Goal: Information Seeking & Learning: Find contact information

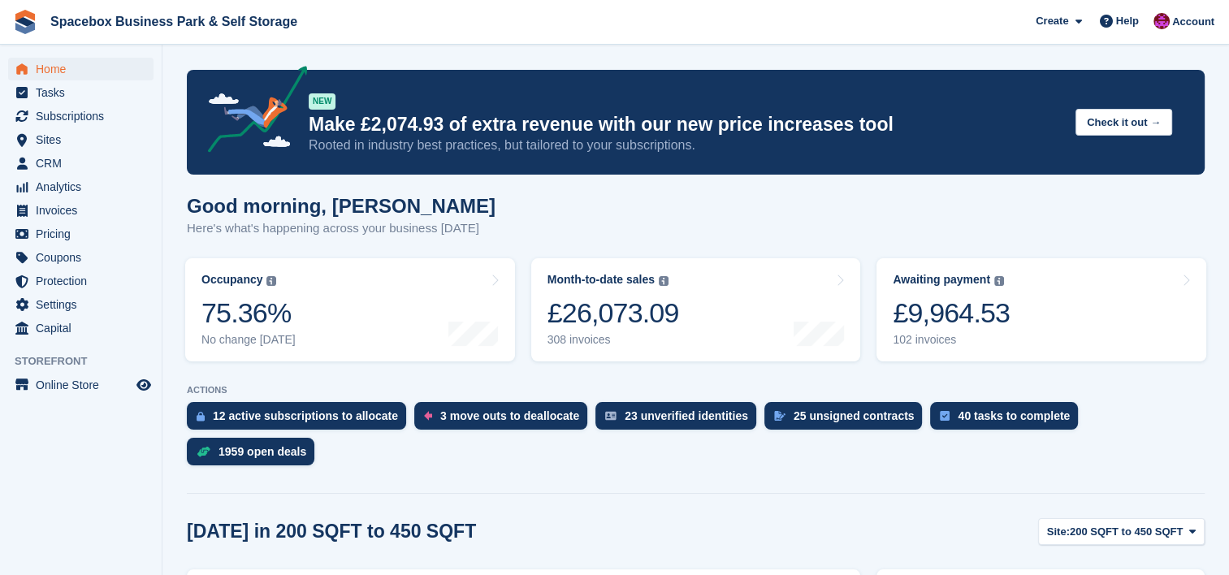
click at [557, 518] on div "Today in 200 SQFT to 450 SQFT Site: 200 SQFT to 450 SQFT 200 SQFT to 450 SQFT S…" at bounding box center [696, 531] width 1018 height 27
click at [66, 204] on span "Invoices" at bounding box center [84, 210] width 97 height 23
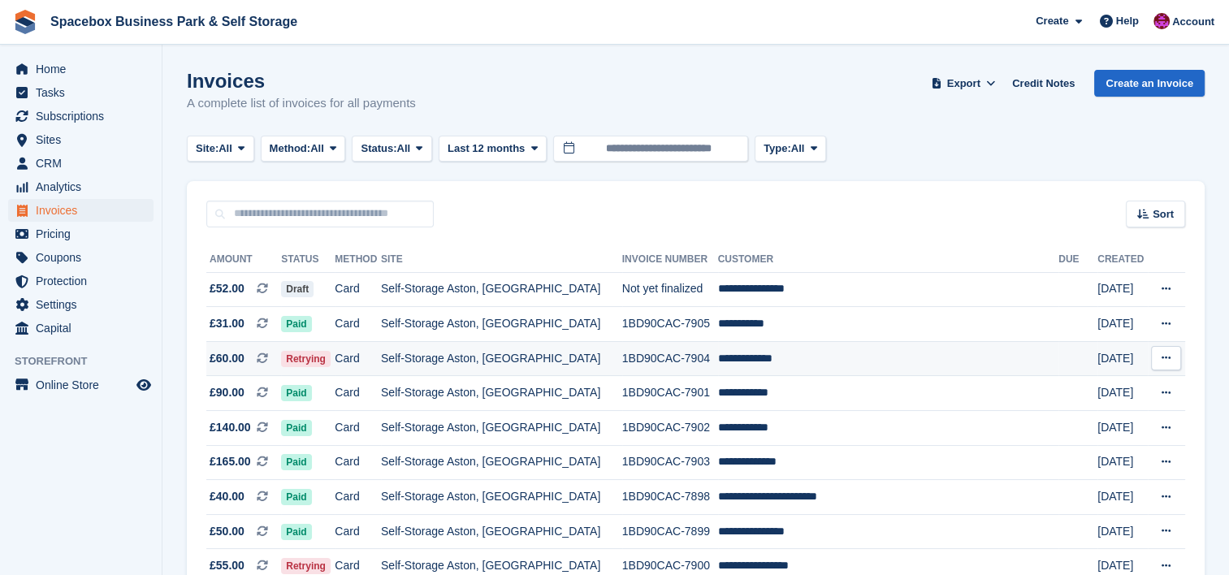
click at [447, 350] on td "Self-Storage Aston, [GEOGRAPHIC_DATA]" at bounding box center [501, 358] width 241 height 35
click at [548, 351] on td "Self-Storage Aston, [GEOGRAPHIC_DATA]" at bounding box center [501, 358] width 241 height 35
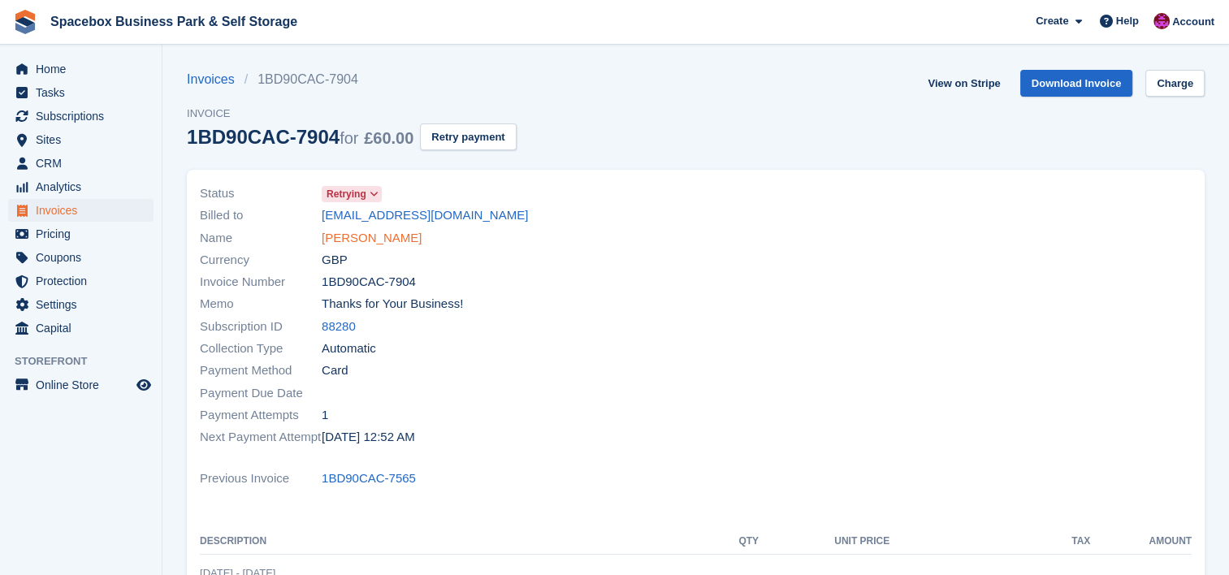
click at [383, 237] on link "[PERSON_NAME]" at bounding box center [372, 238] width 100 height 19
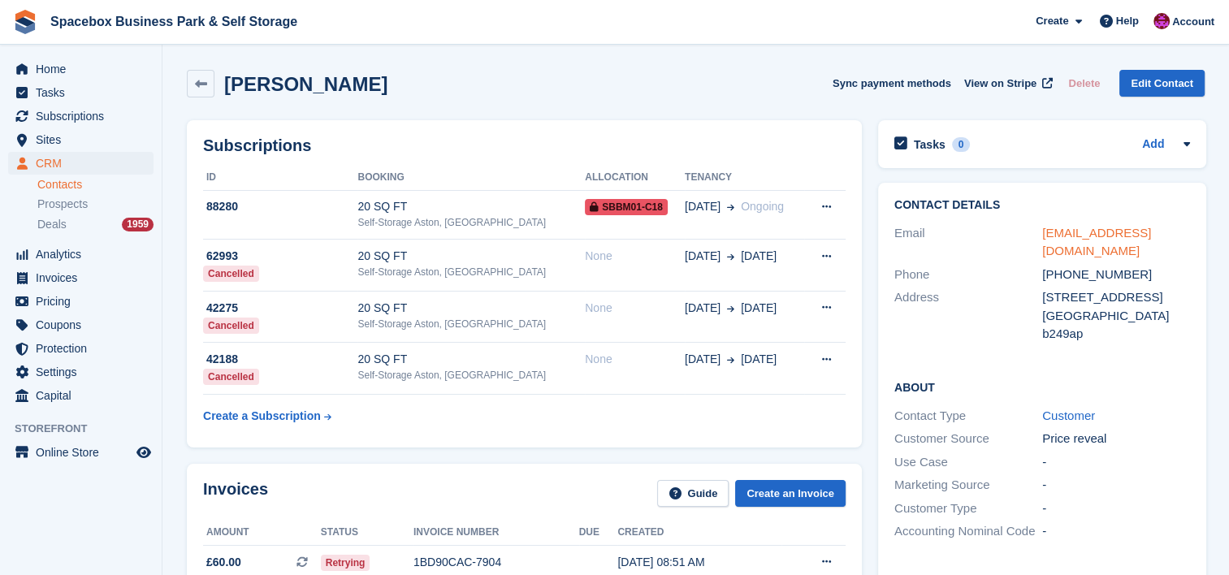
click at [1147, 227] on link "[EMAIL_ADDRESS][DOMAIN_NAME]" at bounding box center [1096, 242] width 109 height 32
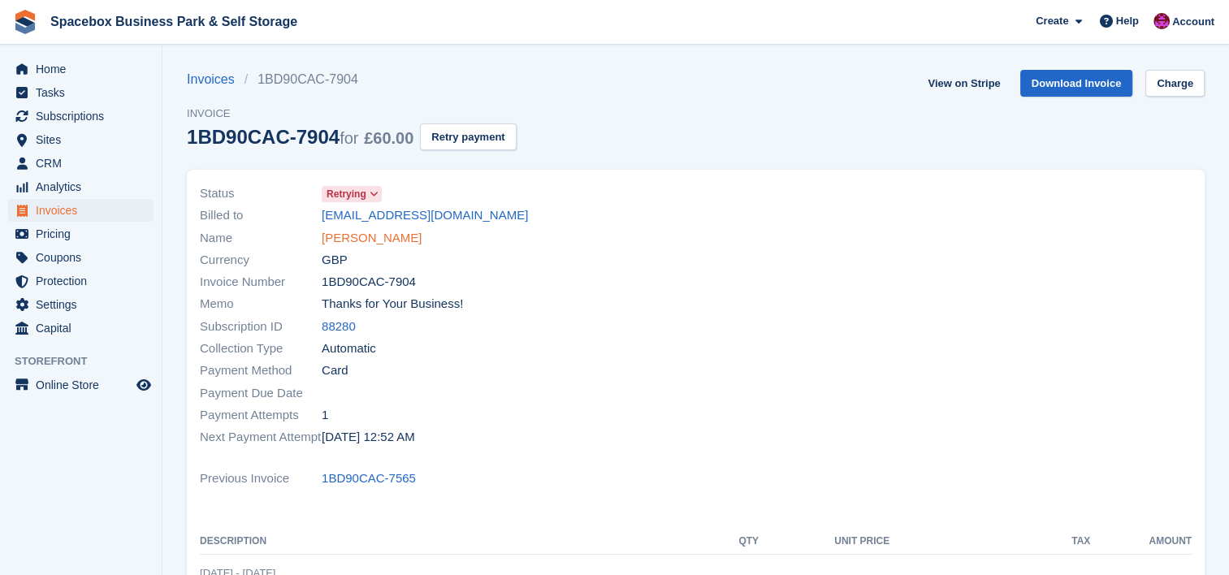
click at [359, 245] on link "[PERSON_NAME]" at bounding box center [372, 238] width 100 height 19
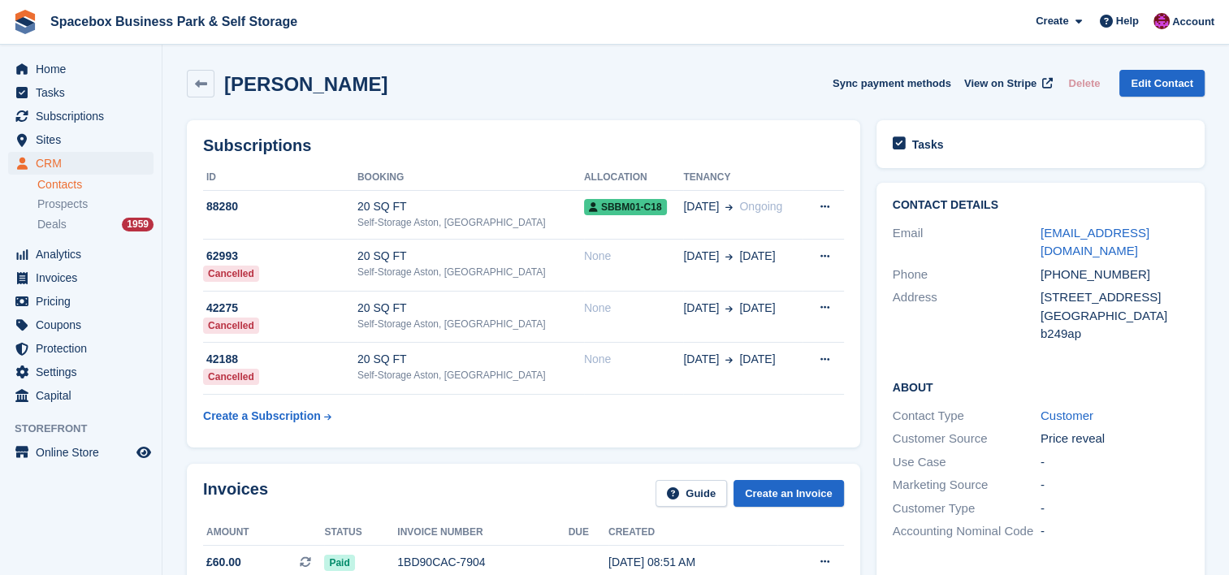
drag, startPoint x: 374, startPoint y: 205, endPoint x: 378, endPoint y: 219, distance: 15.2
click at [378, 219] on div "Self-Storage Aston, [GEOGRAPHIC_DATA]" at bounding box center [470, 222] width 227 height 15
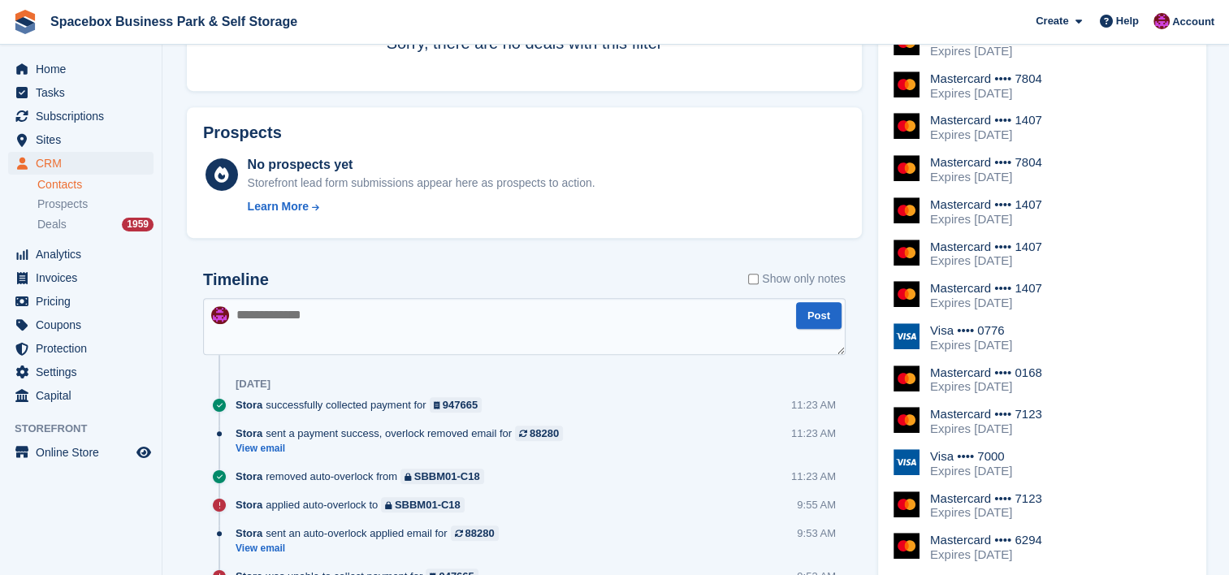
scroll to position [823, 0]
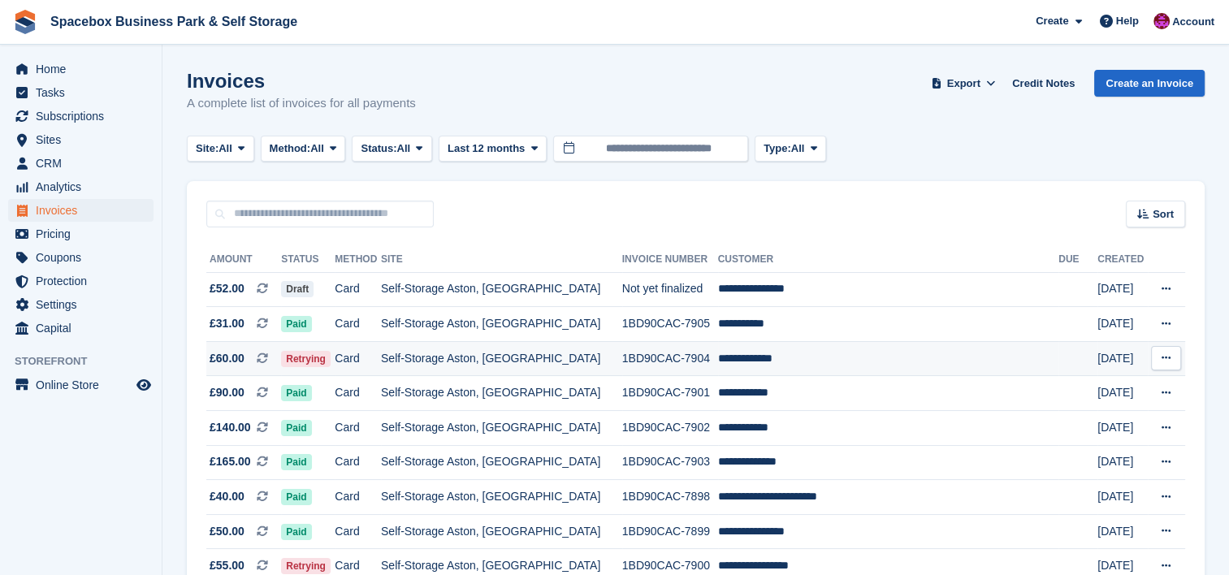
click at [1163, 355] on icon at bounding box center [1166, 358] width 9 height 11
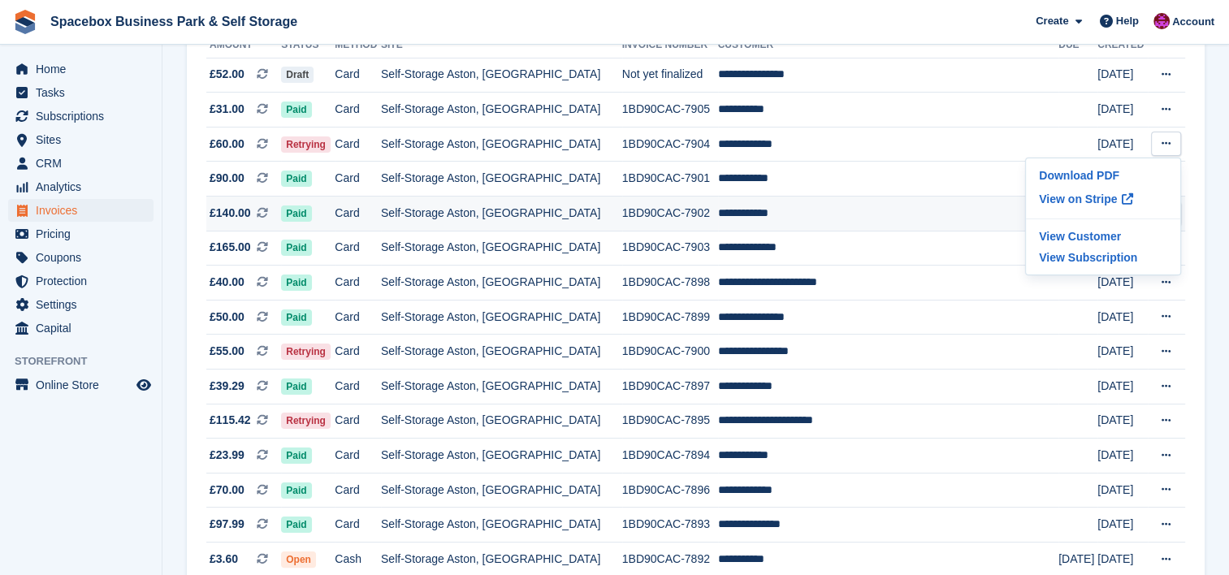
scroll to position [216, 0]
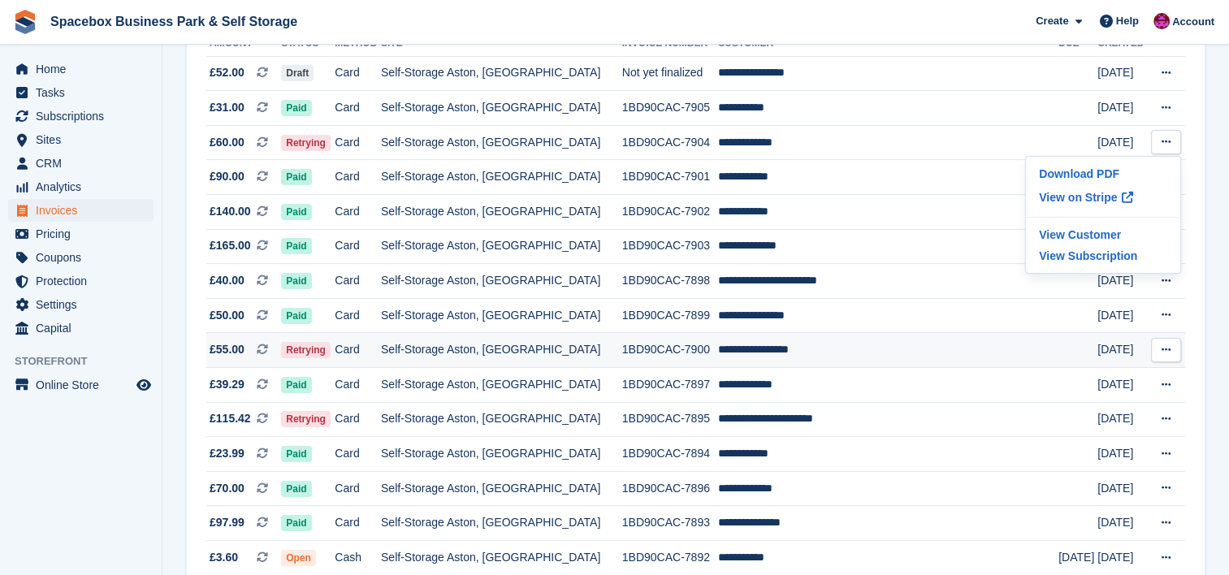
click at [803, 357] on td "**********" at bounding box center [888, 350] width 341 height 35
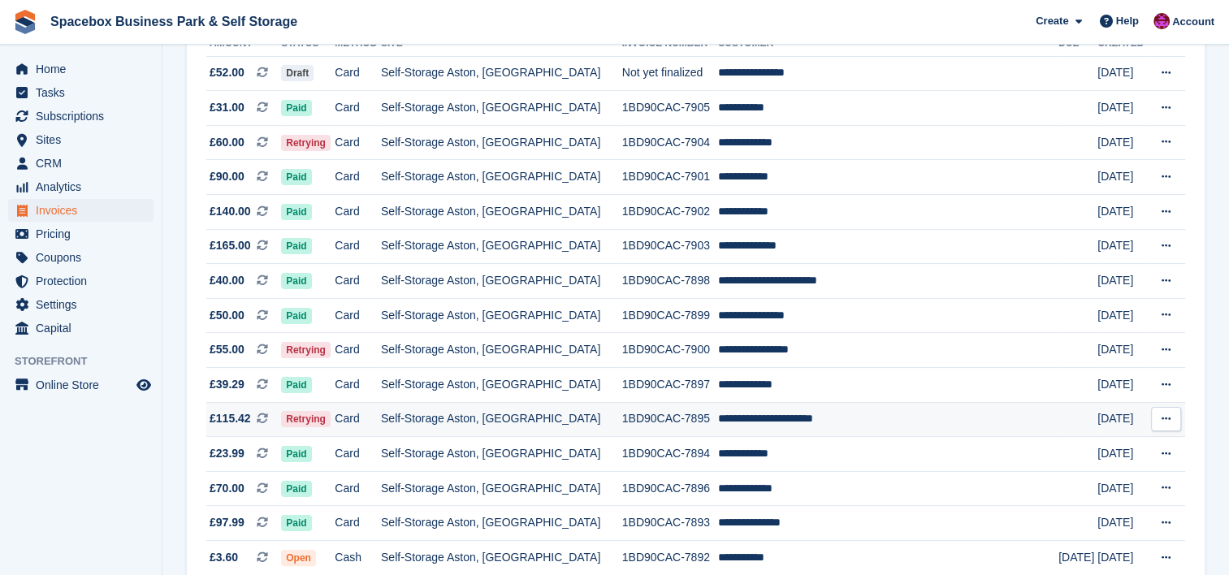
click at [605, 421] on td "Self-Storage Aston, [GEOGRAPHIC_DATA]" at bounding box center [501, 419] width 241 height 35
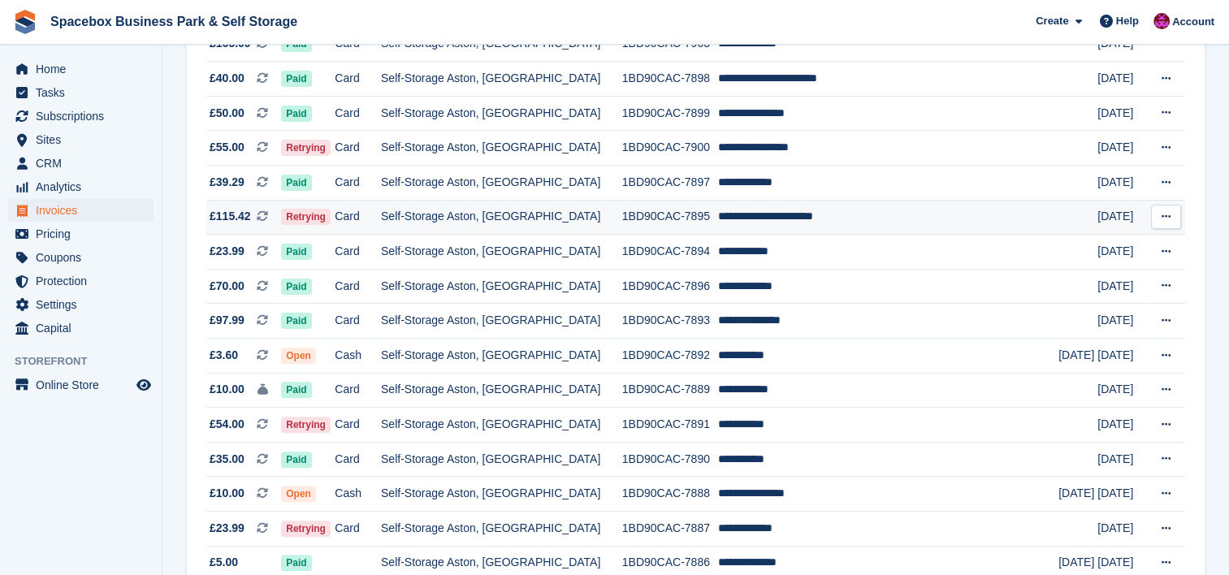
scroll to position [433, 0]
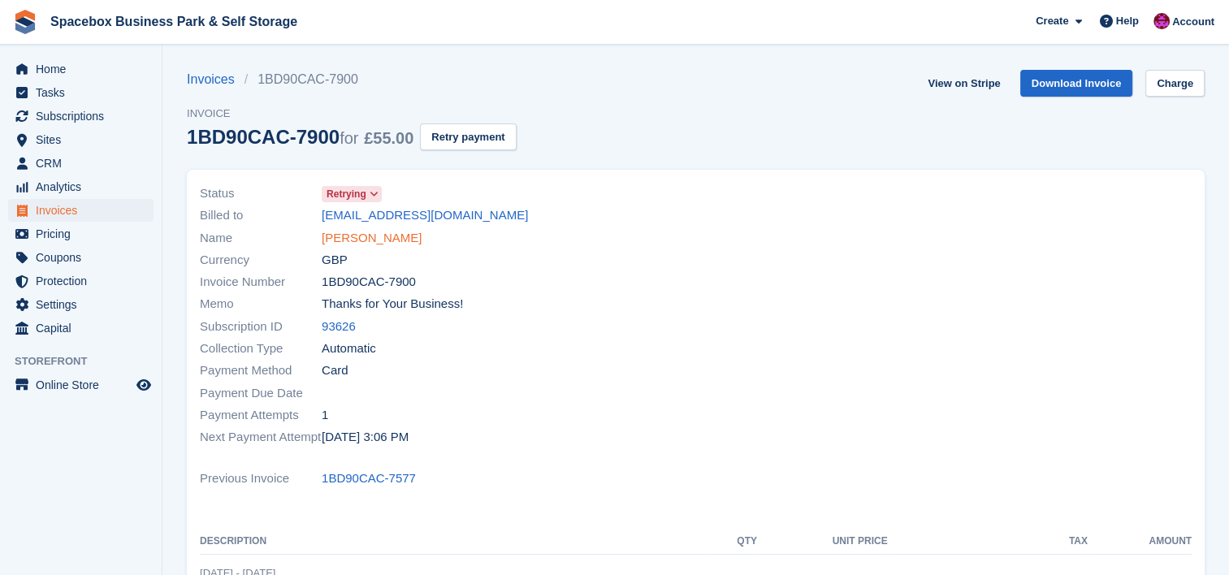
click at [393, 230] on link "ismail abdussalam" at bounding box center [372, 238] width 100 height 19
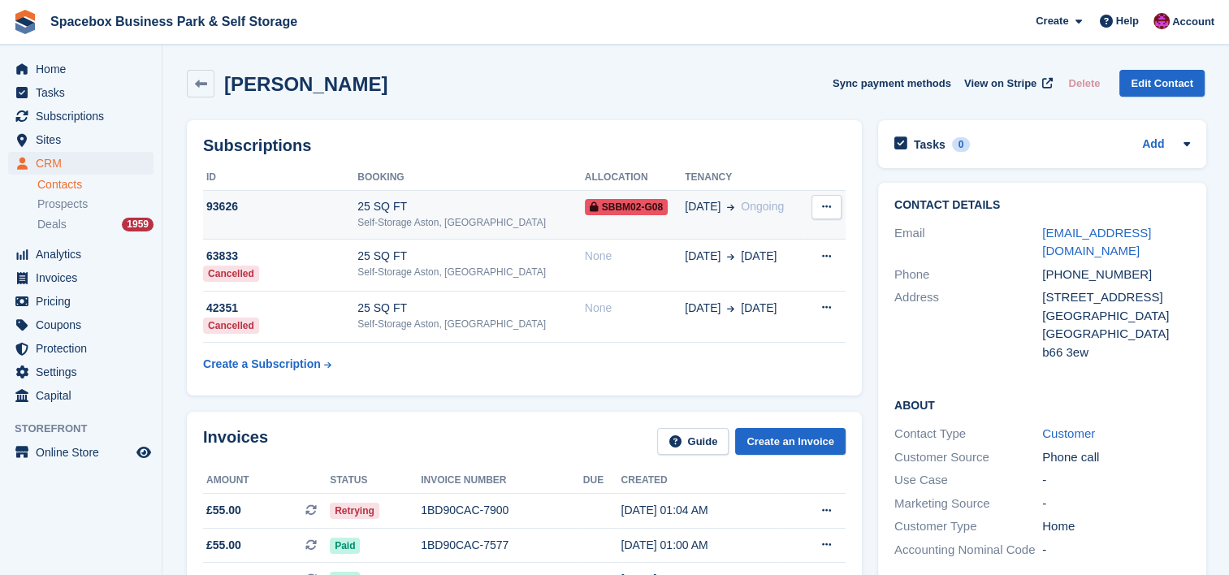
click at [489, 205] on div "25 SQ FT" at bounding box center [470, 206] width 227 height 17
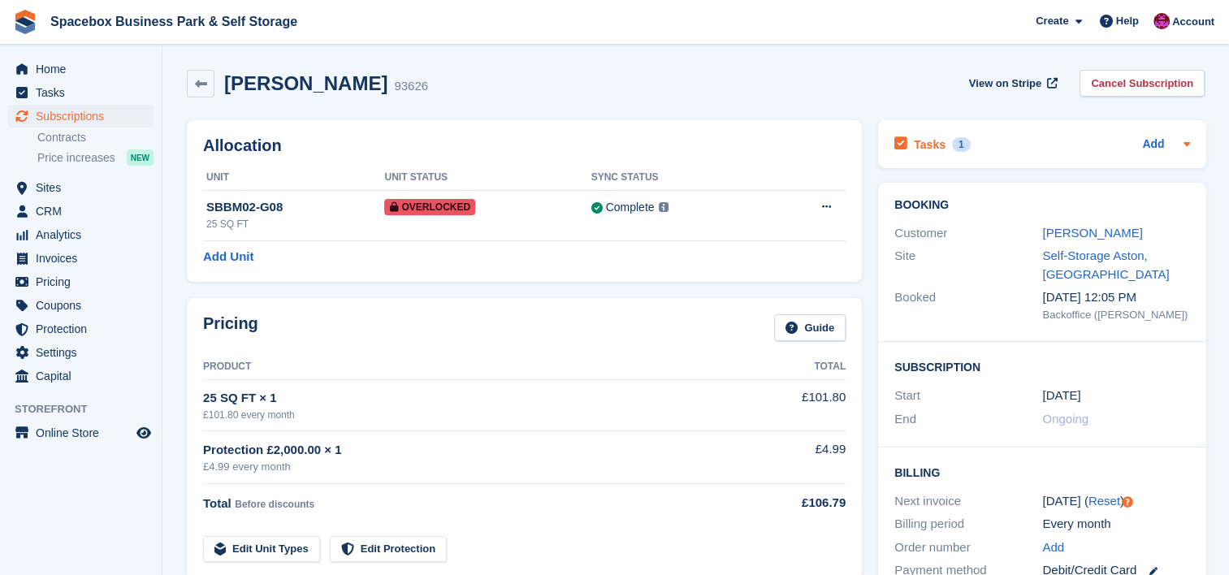
click at [1187, 147] on icon at bounding box center [1186, 143] width 13 height 13
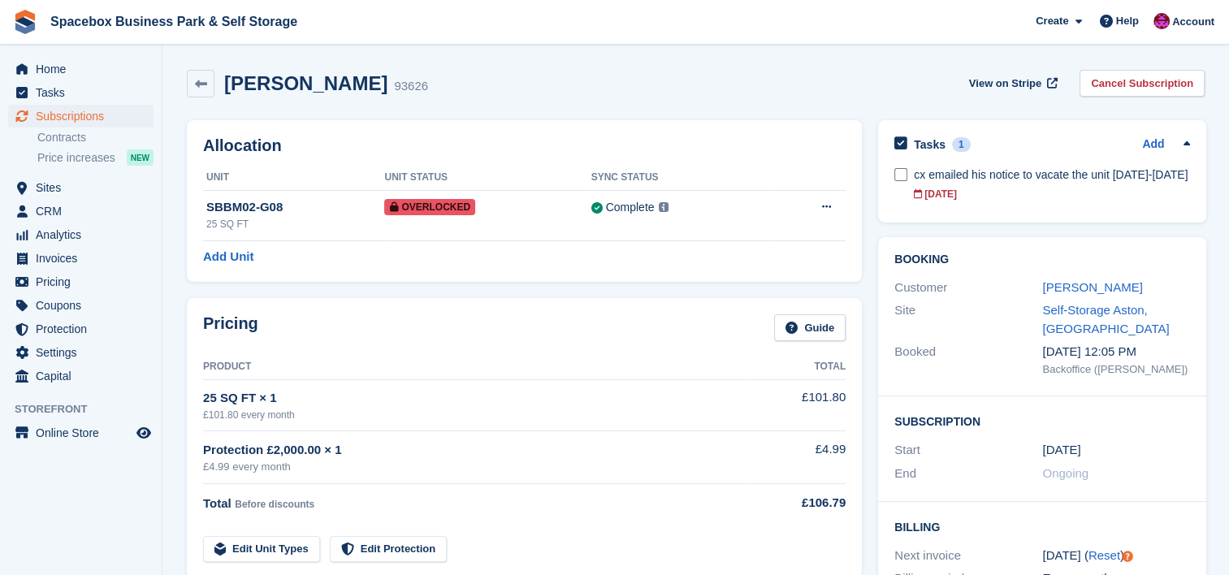
click at [1187, 147] on icon at bounding box center [1186, 143] width 13 height 13
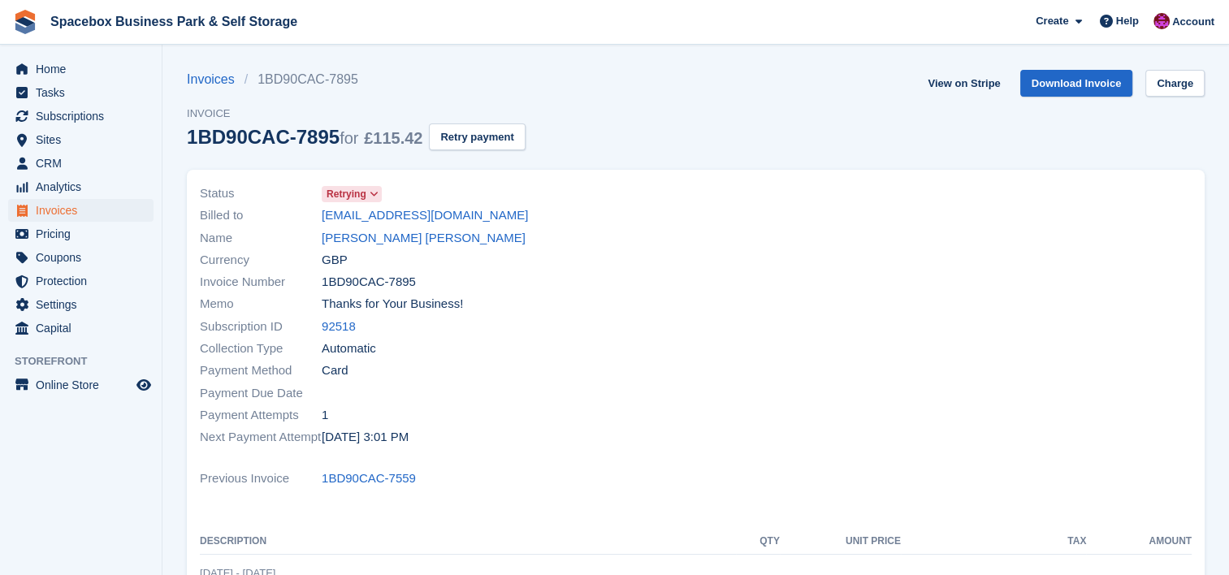
click at [412, 226] on div "Billed to [EMAIL_ADDRESS][DOMAIN_NAME]" at bounding box center [443, 216] width 487 height 22
click at [413, 234] on link "Stefan Halliday Phillip" at bounding box center [424, 238] width 204 height 19
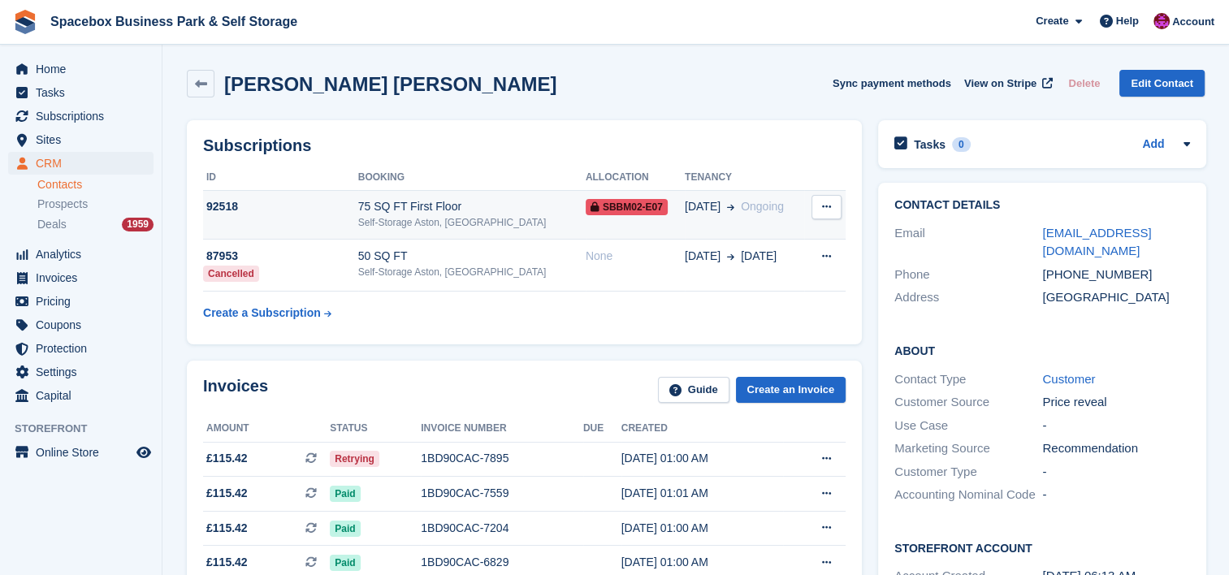
click at [432, 219] on div "Self-Storage Aston, [GEOGRAPHIC_DATA]" at bounding box center [471, 222] width 227 height 15
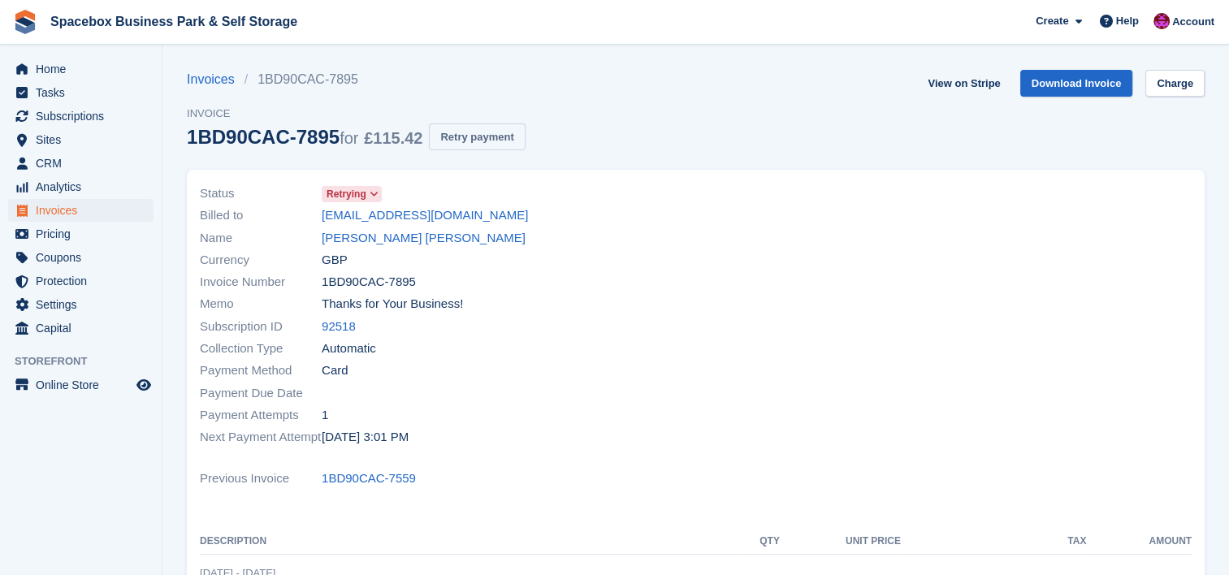
click at [491, 137] on button "Retry payment" at bounding box center [477, 136] width 96 height 27
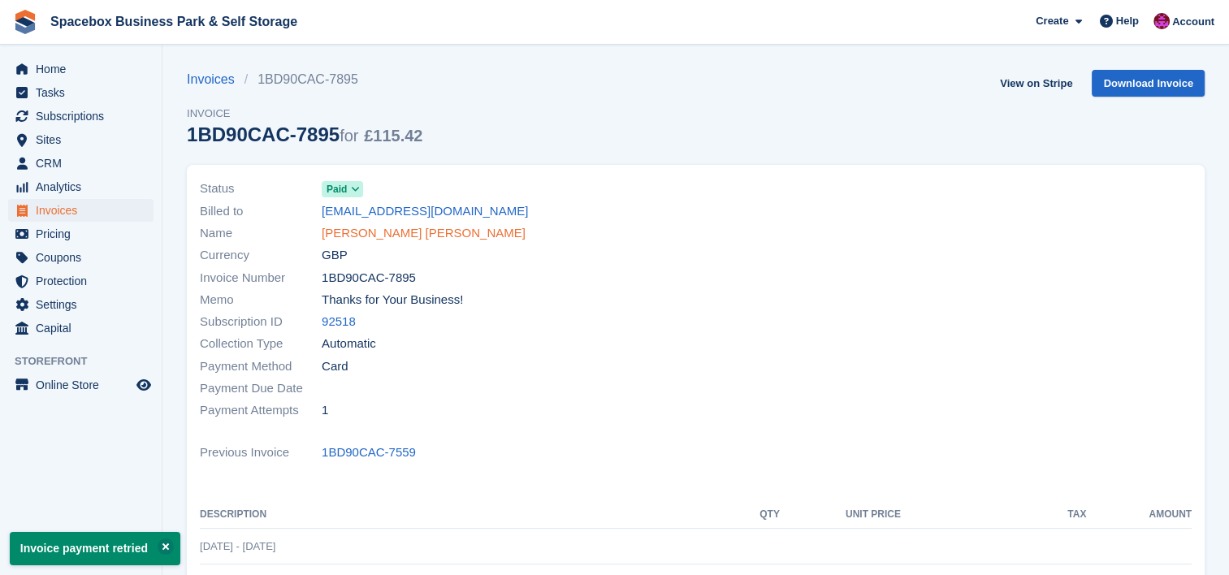
click at [419, 238] on link "Stefan Halliday Phillip" at bounding box center [424, 233] width 204 height 19
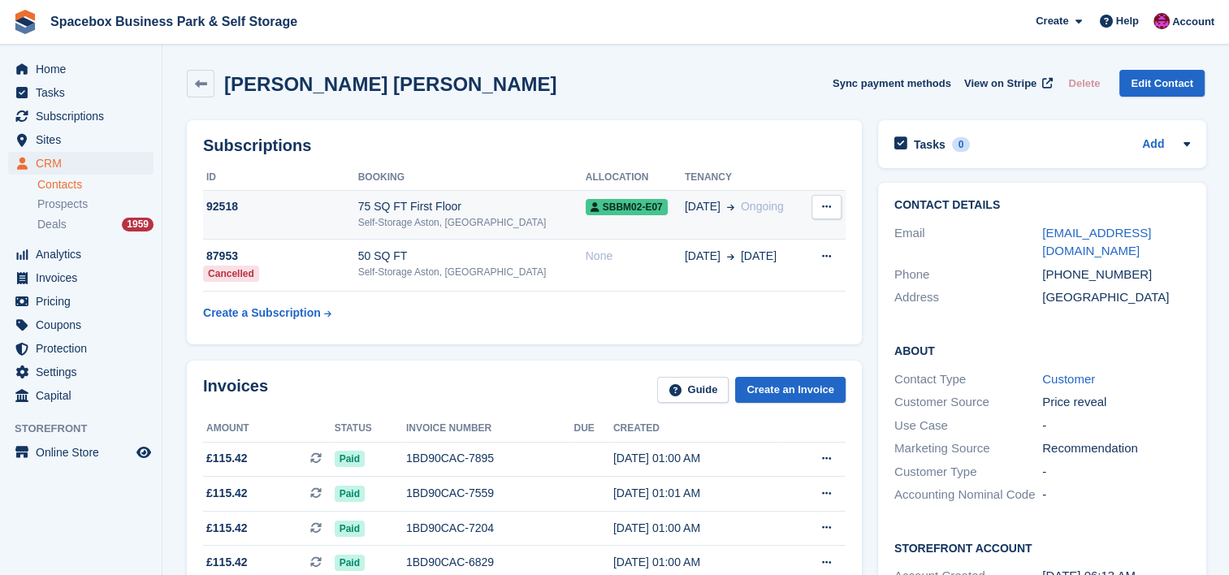
click at [409, 218] on div "Self-Storage Aston, [GEOGRAPHIC_DATA]" at bounding box center [471, 222] width 227 height 15
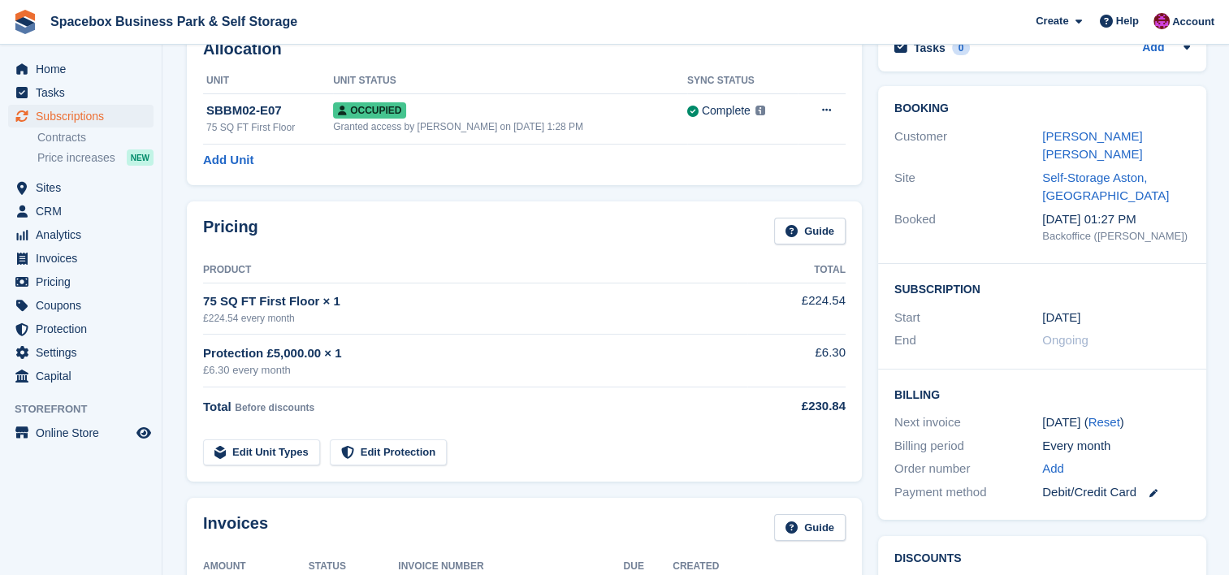
scroll to position [845, 0]
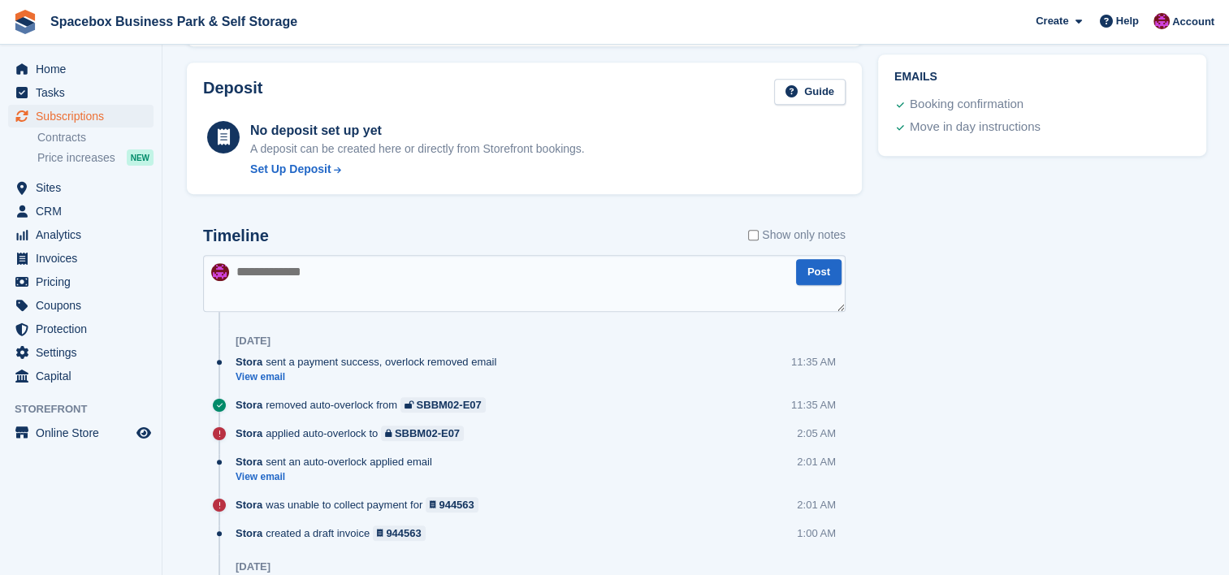
click at [409, 277] on textarea at bounding box center [524, 283] width 643 height 57
type textarea "**********"
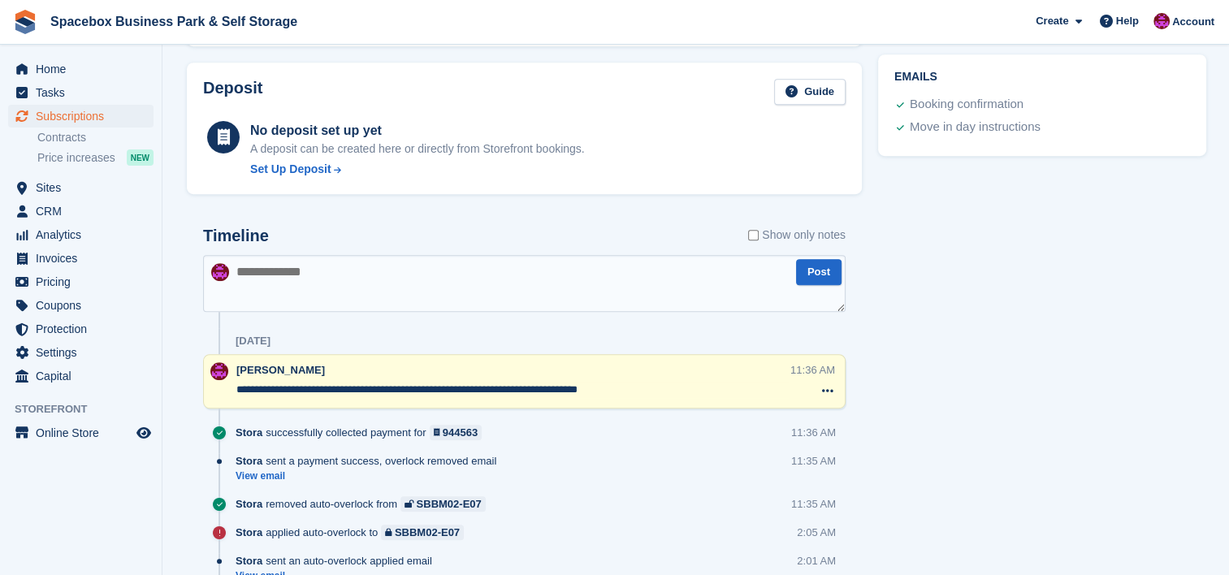
scroll to position [0, 0]
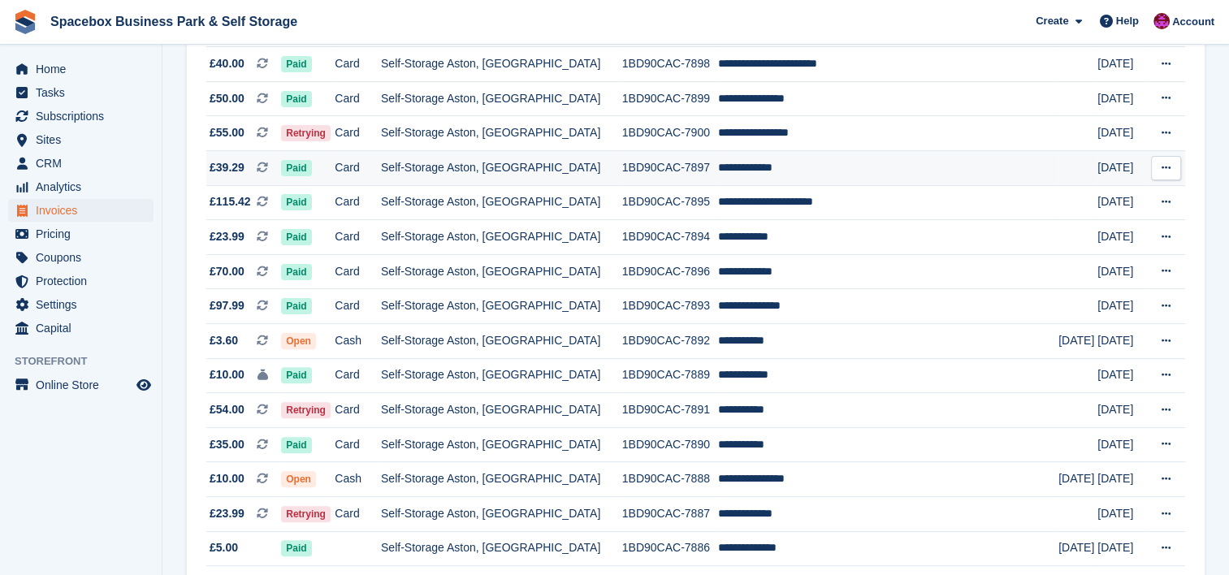
scroll to position [433, 0]
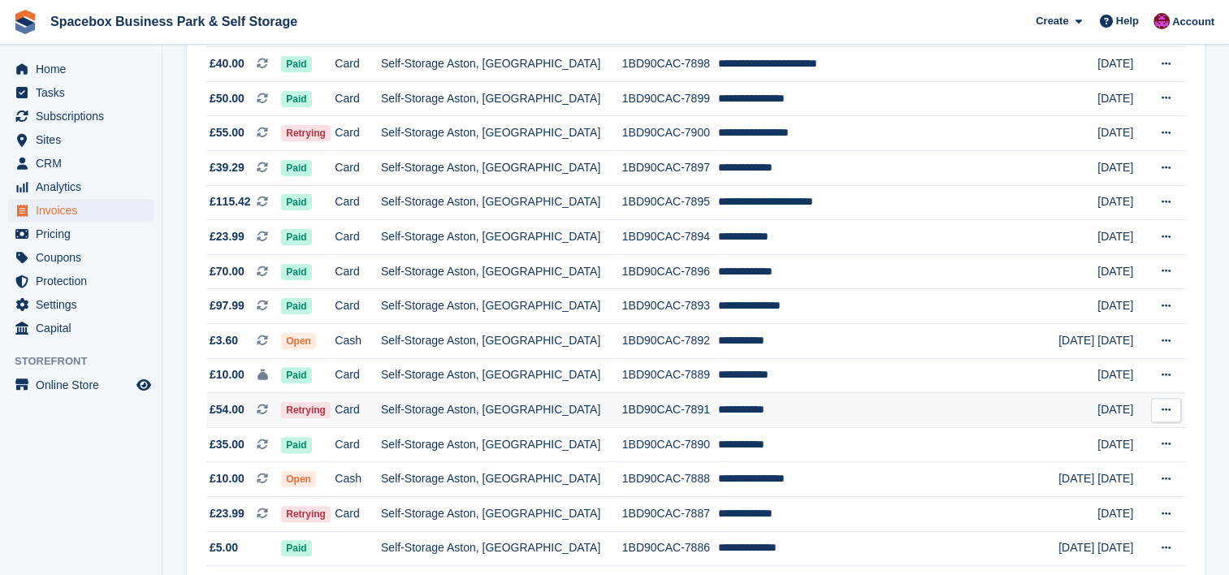
click at [429, 409] on td "Self-Storage Aston, [GEOGRAPHIC_DATA]" at bounding box center [501, 410] width 241 height 35
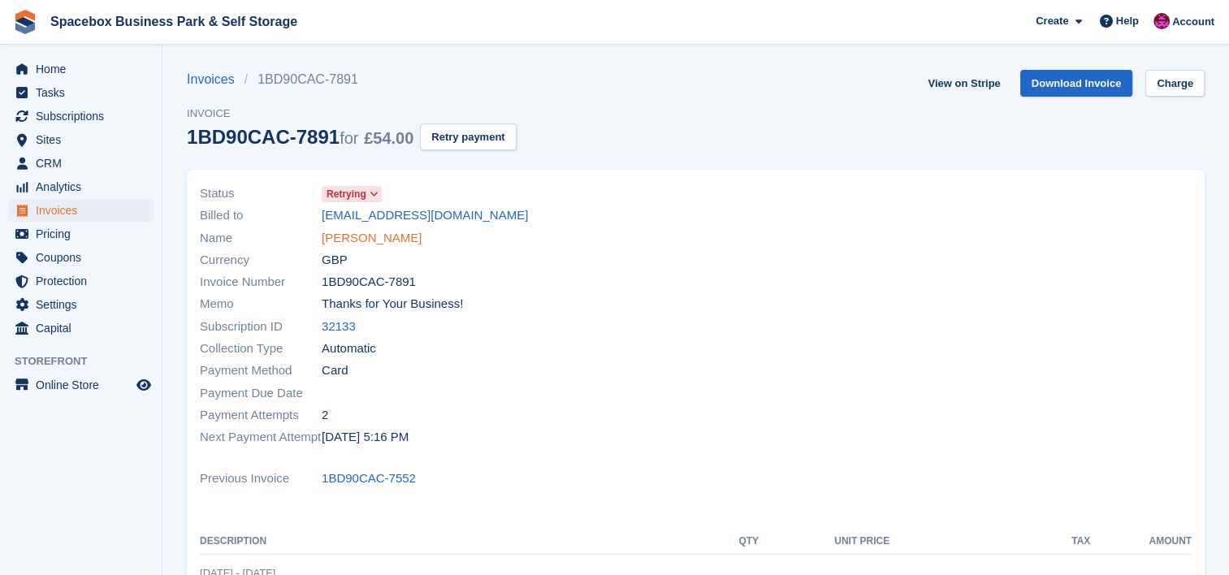
click at [371, 234] on link "[PERSON_NAME]" at bounding box center [372, 238] width 100 height 19
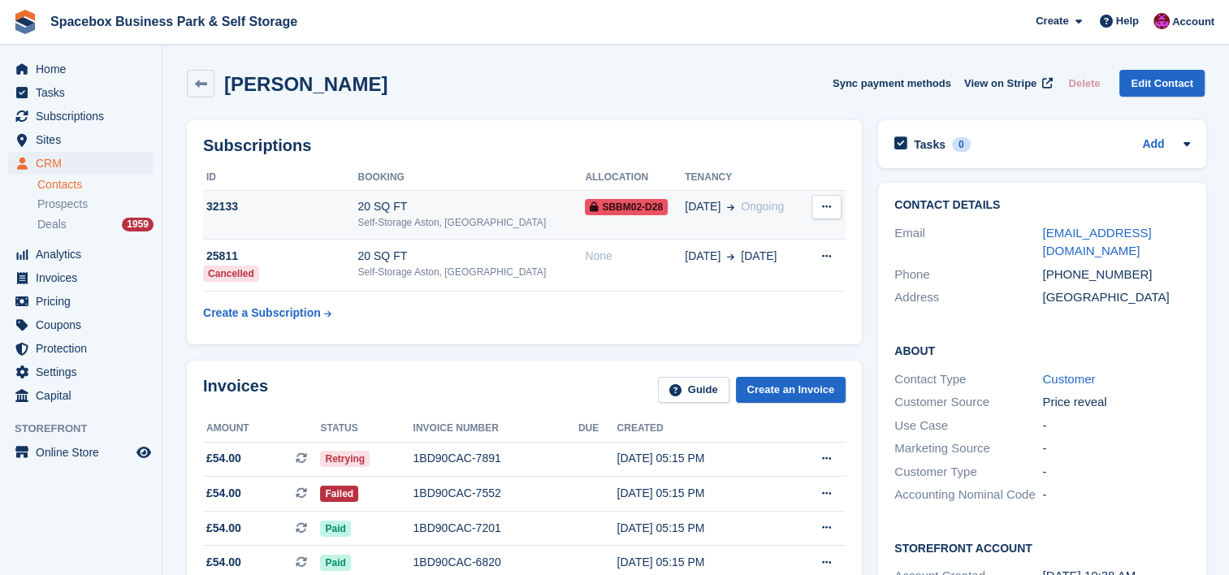
click at [470, 212] on div "20 SQ FT" at bounding box center [470, 206] width 227 height 17
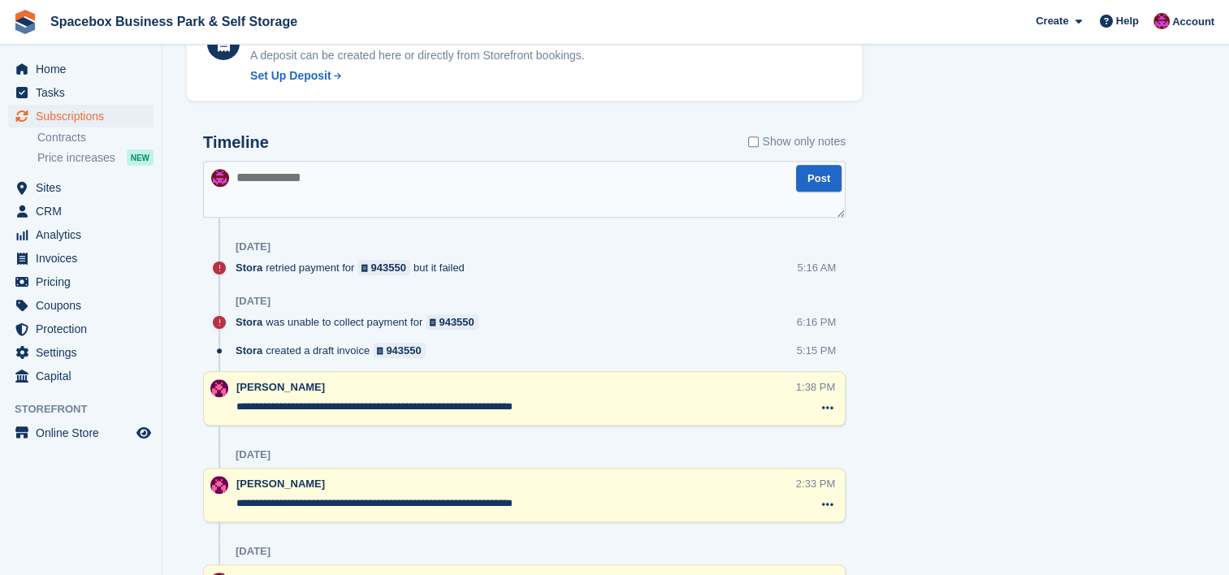
scroll to position [1005, 0]
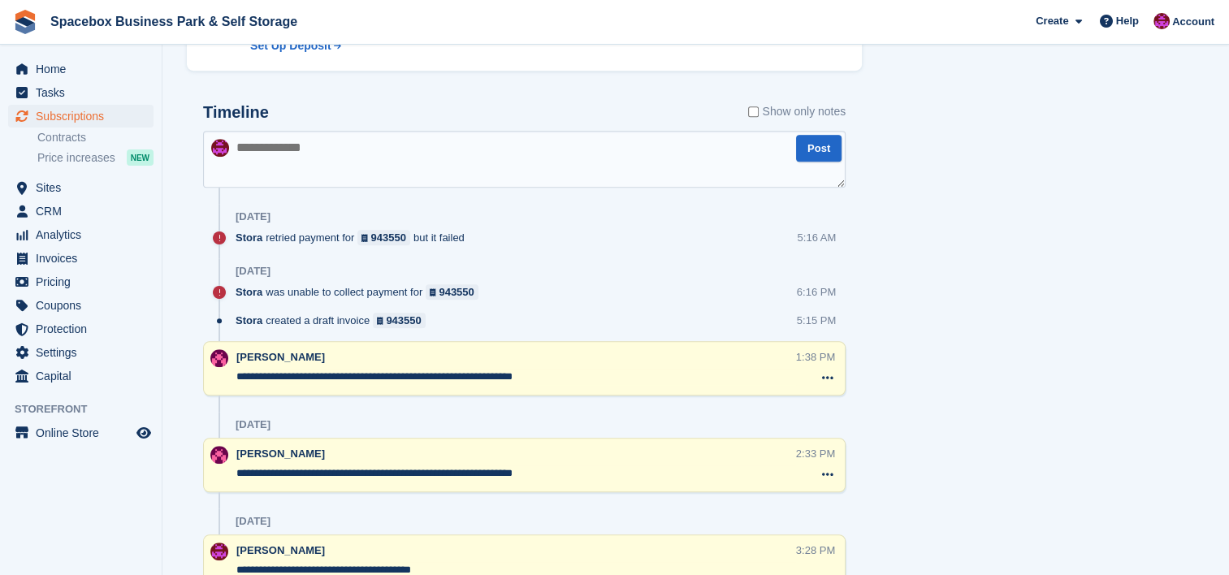
drag, startPoint x: 553, startPoint y: 376, endPoint x: 195, endPoint y: 375, distance: 358.3
click at [418, 160] on textarea at bounding box center [524, 159] width 643 height 57
paste textarea "**********"
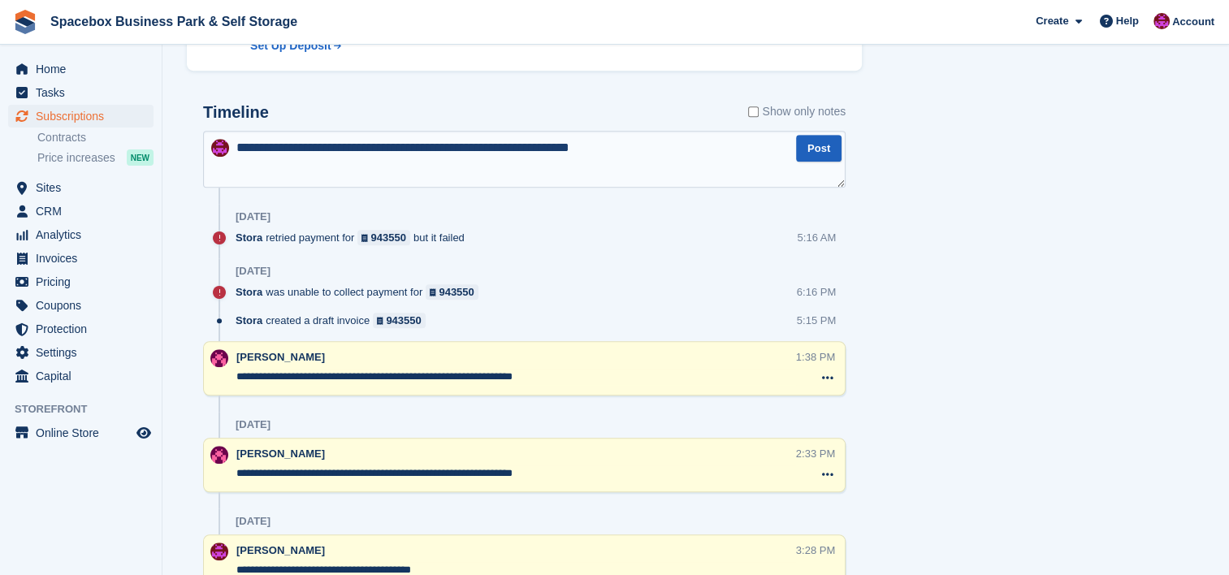
type textarea "**********"
click at [803, 143] on button "Post" at bounding box center [818, 148] width 45 height 27
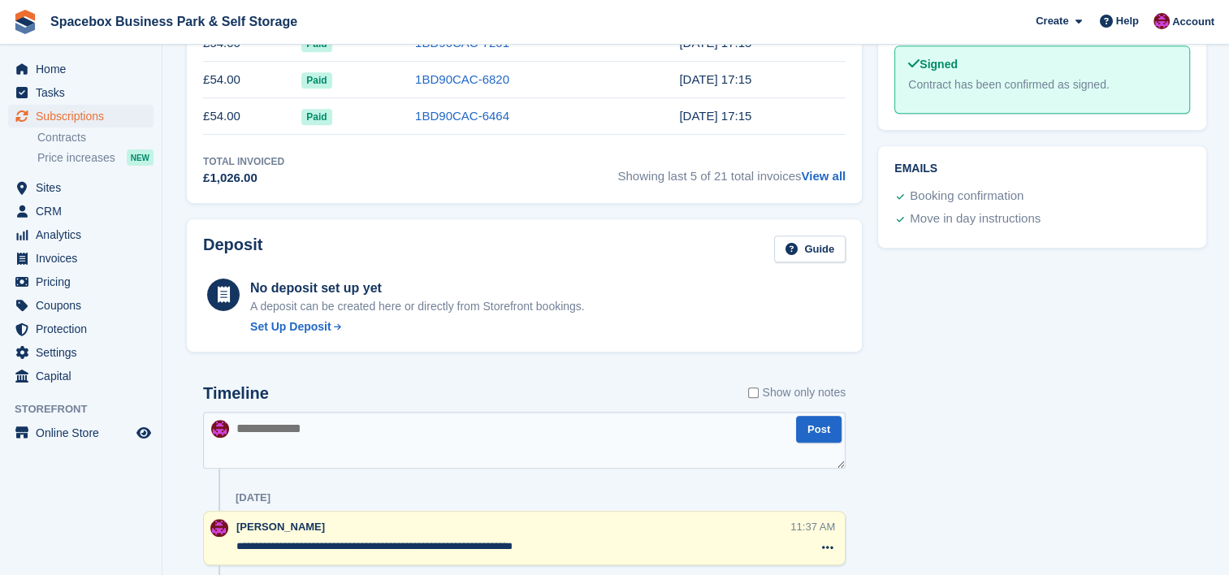
scroll to position [0, 0]
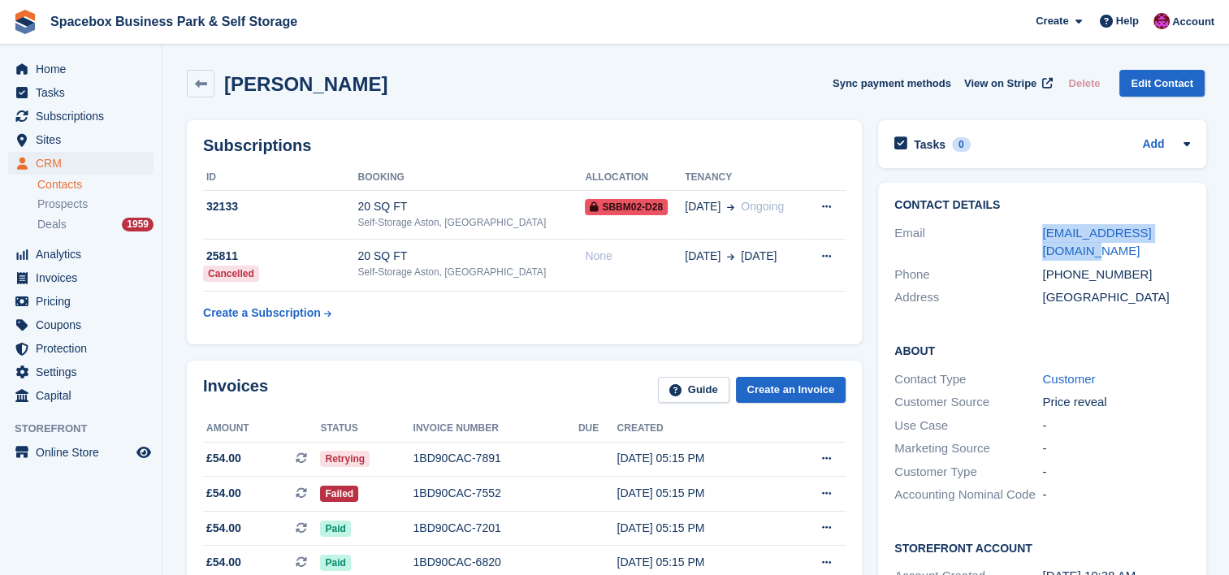
drag, startPoint x: 0, startPoint y: 0, endPoint x: 1034, endPoint y: 233, distance: 1060.1
click at [1034, 233] on div "Email selma_dirie@outlook.com" at bounding box center [1042, 242] width 296 height 41
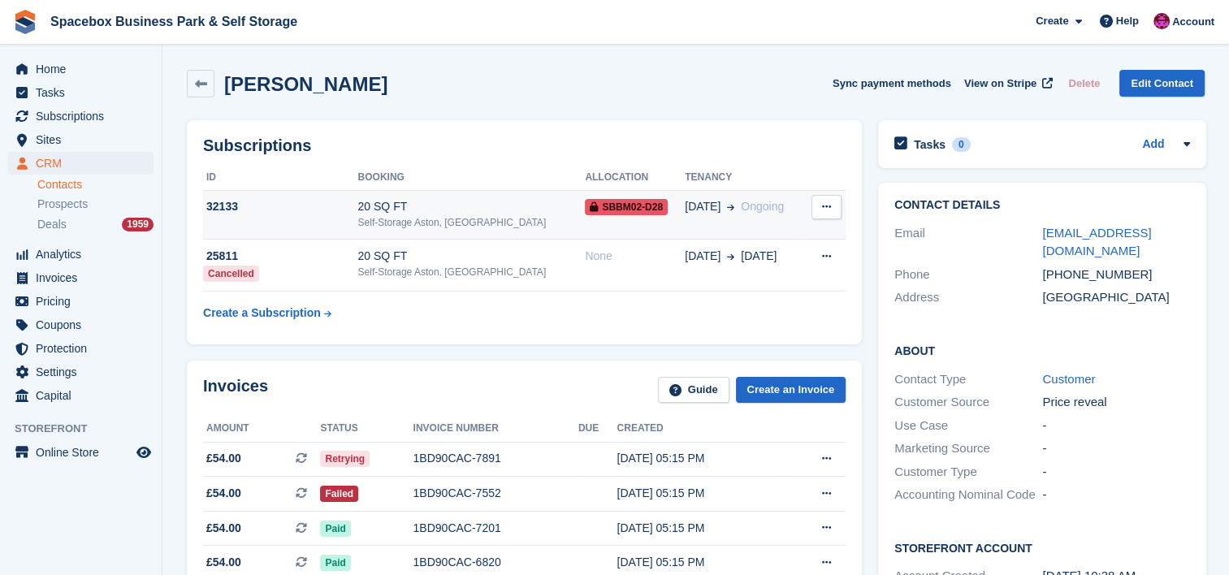
click at [435, 201] on div "20 SQ FT" at bounding box center [470, 206] width 227 height 17
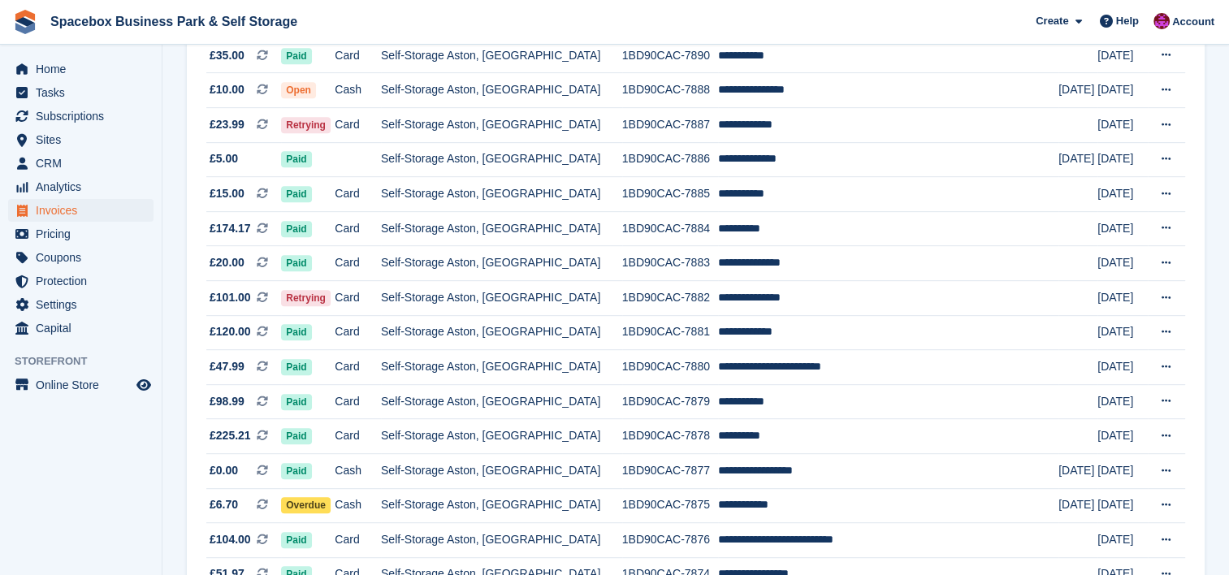
scroll to position [823, 0]
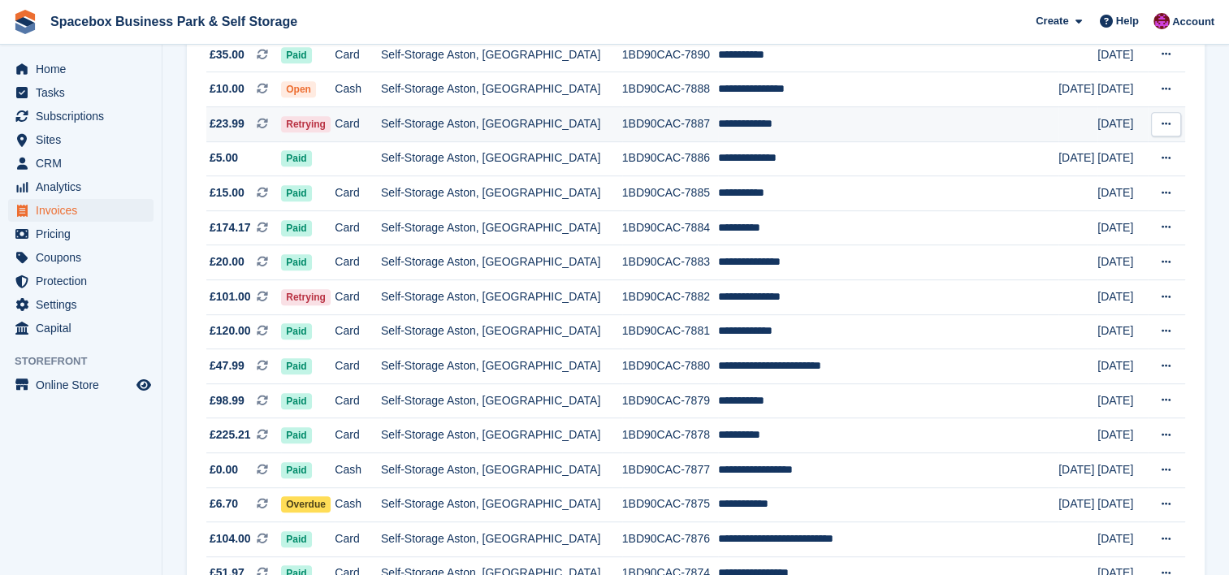
click at [493, 123] on td "Self-Storage Aston, [GEOGRAPHIC_DATA]" at bounding box center [501, 123] width 241 height 35
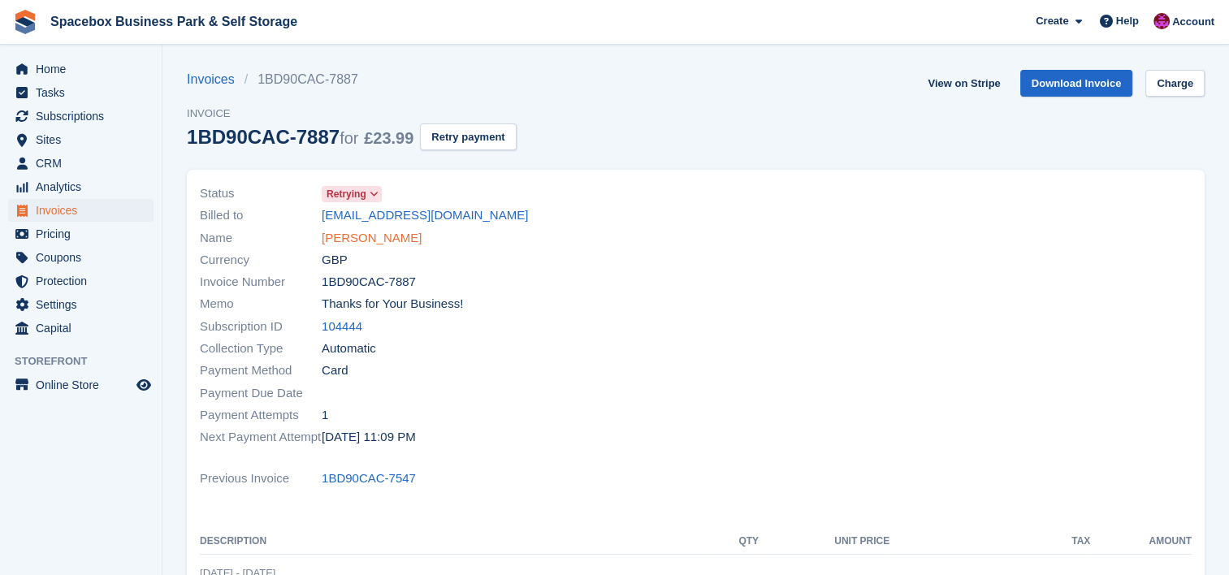
click at [385, 237] on link "[PERSON_NAME]" at bounding box center [372, 238] width 100 height 19
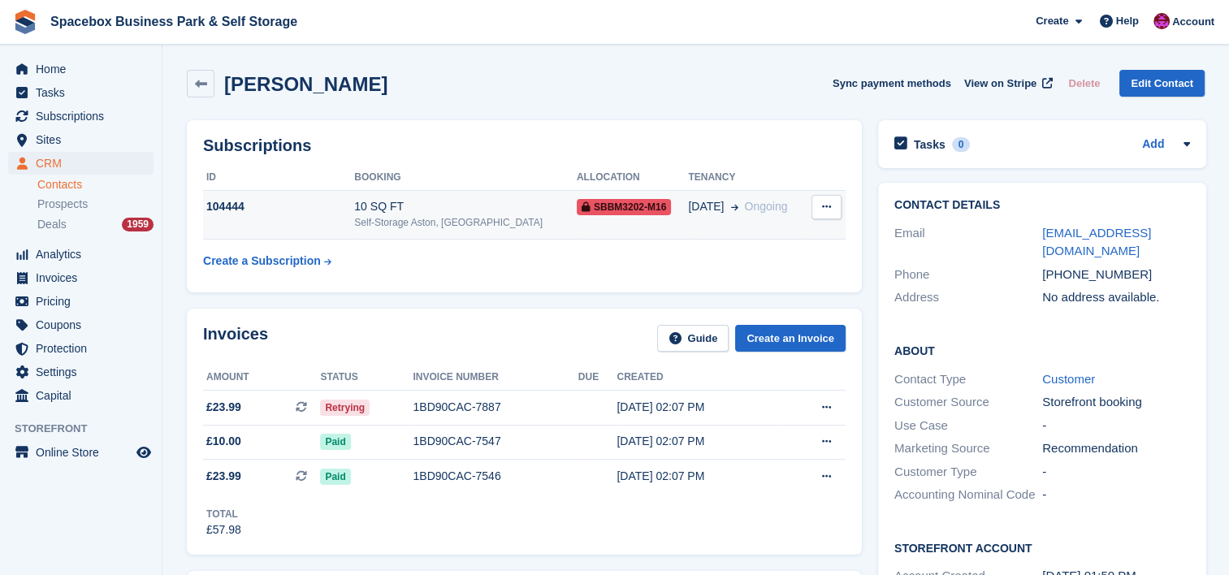
click at [406, 226] on div "Self-Storage Aston, [GEOGRAPHIC_DATA]" at bounding box center [465, 222] width 223 height 15
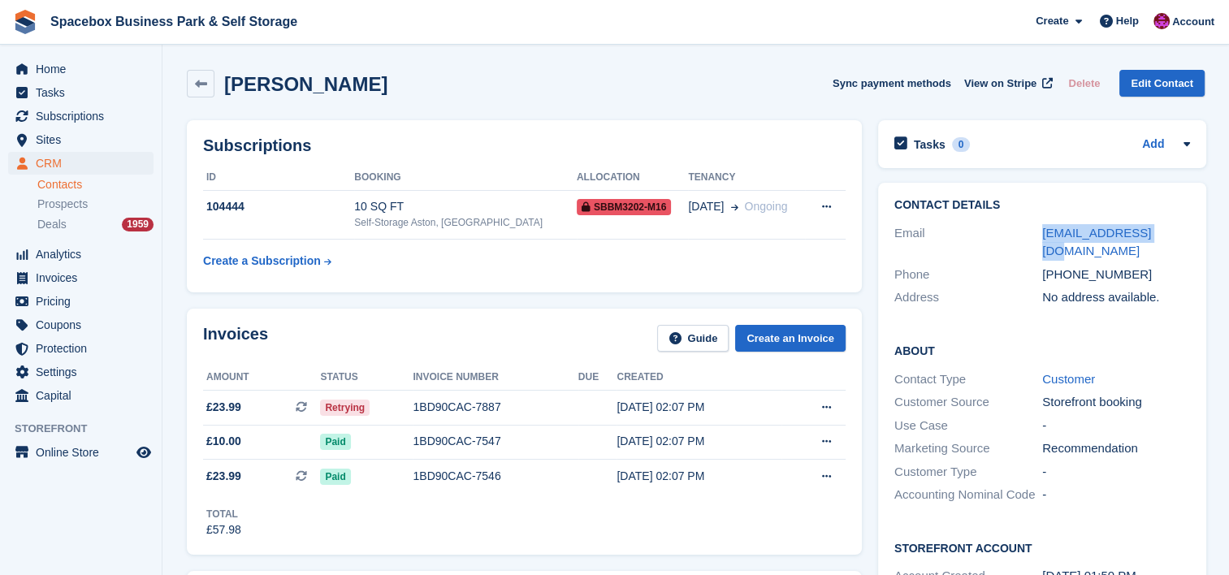
drag, startPoint x: 1154, startPoint y: 238, endPoint x: 1028, endPoint y: 236, distance: 125.1
click at [1028, 236] on div "Email niatemi@icloud.com" at bounding box center [1042, 242] width 296 height 41
copy div "niatemi@icloud.com"
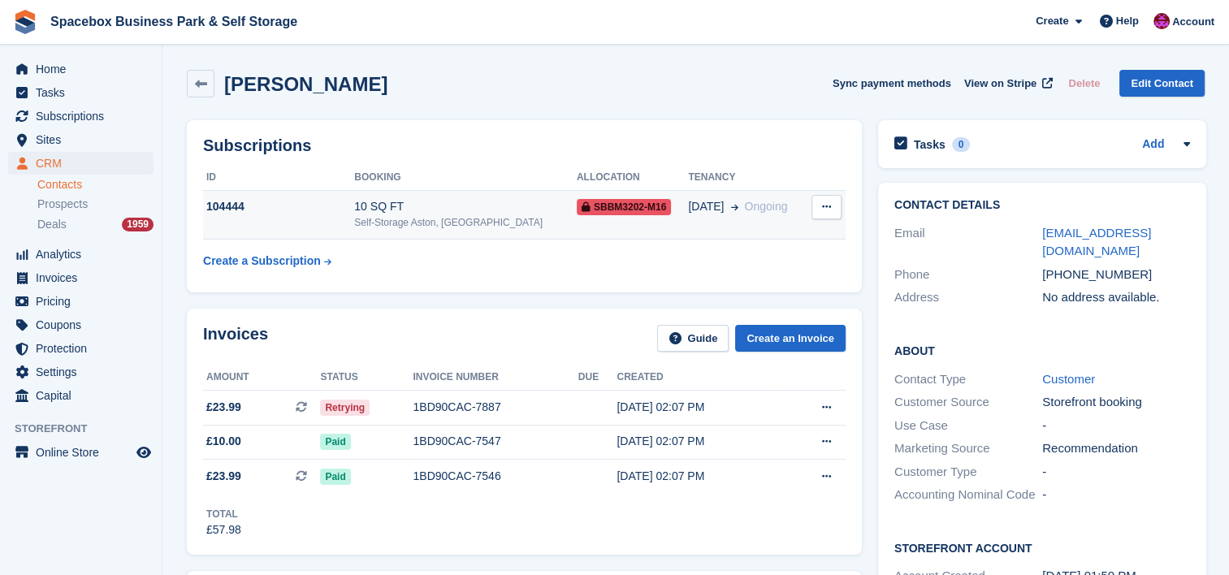
click at [382, 220] on div "Self-Storage Aston, [GEOGRAPHIC_DATA]" at bounding box center [465, 222] width 223 height 15
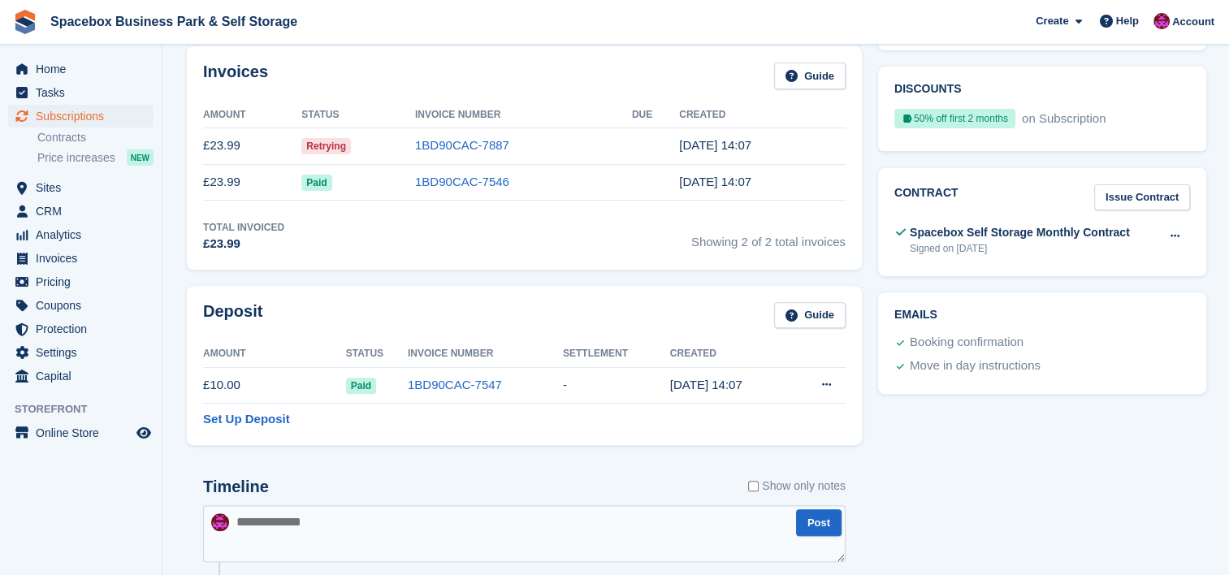
scroll to position [541, 0]
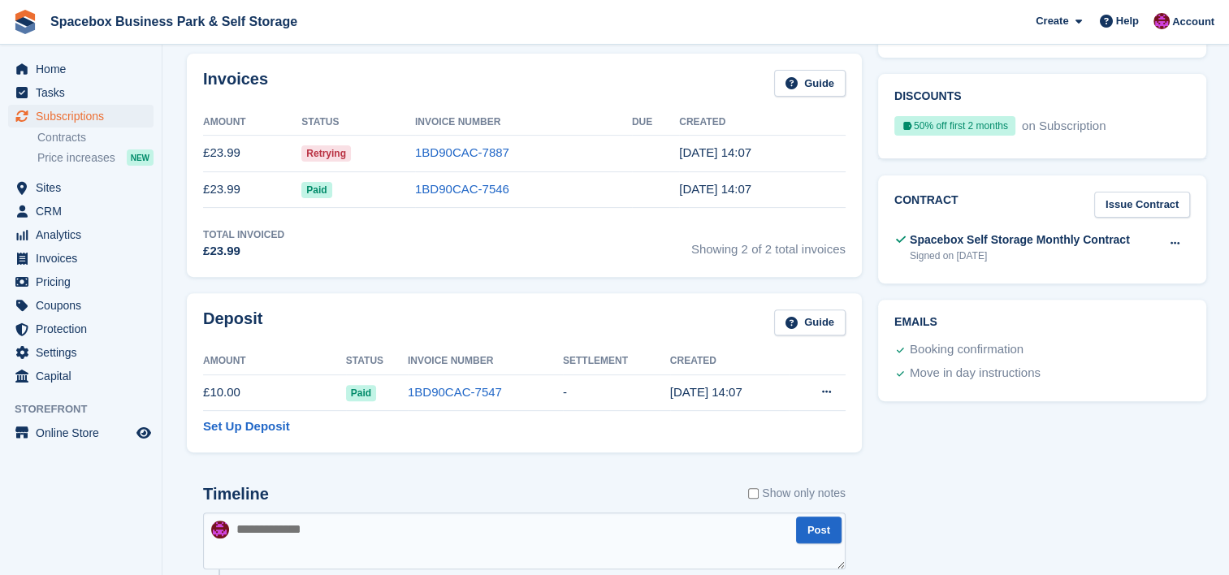
click at [330, 513] on textarea at bounding box center [524, 541] width 643 height 57
type textarea "**********"
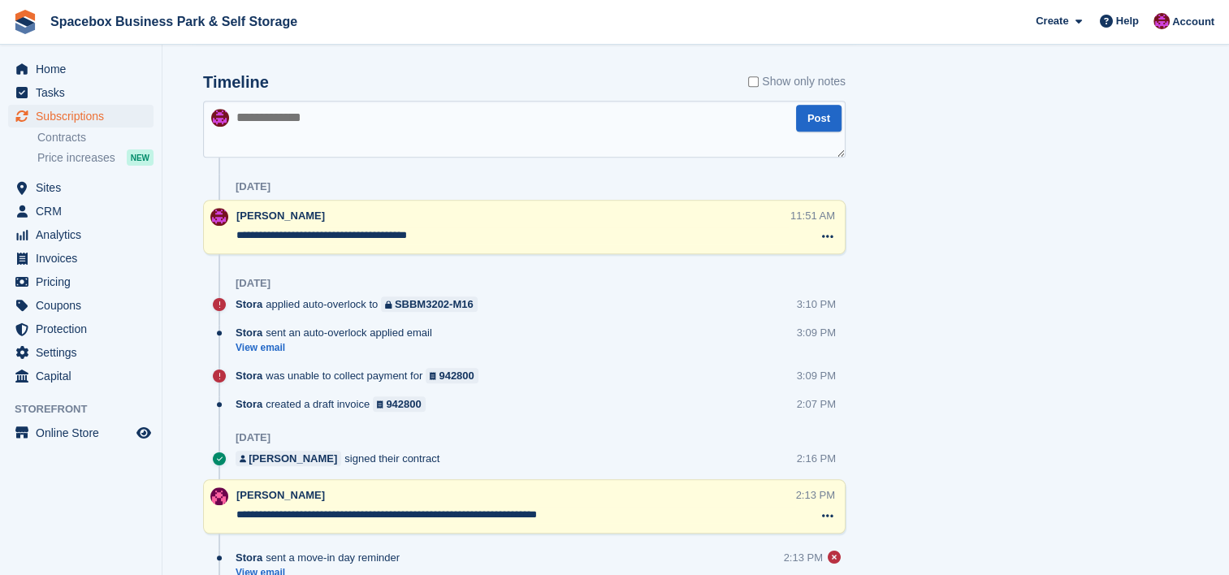
scroll to position [0, 0]
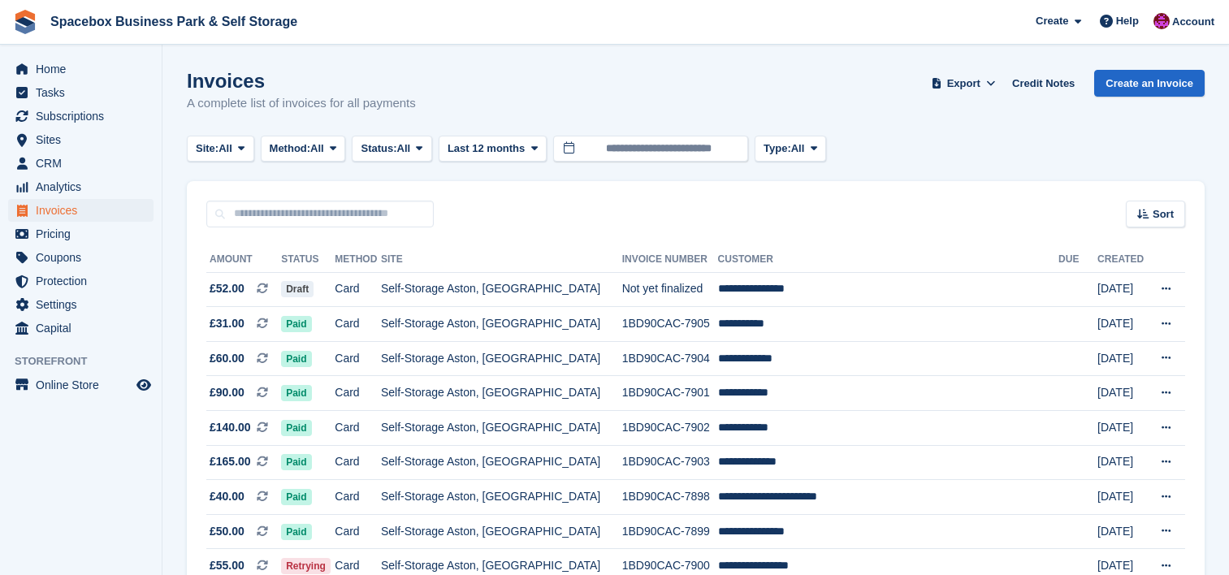
scroll to position [823, 0]
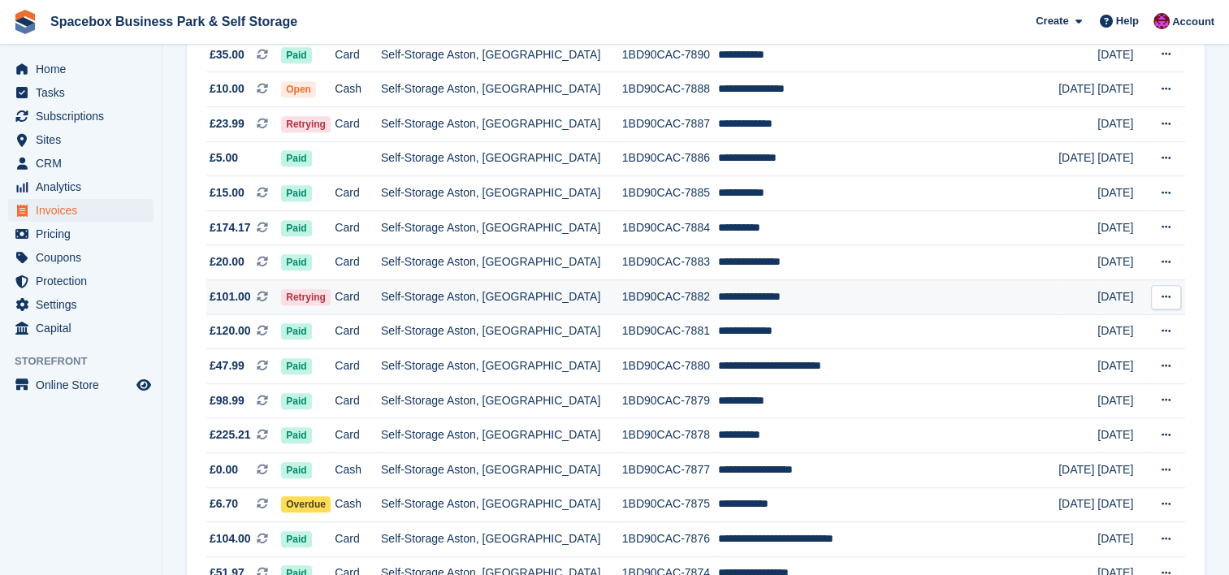
click at [492, 307] on td "Self-Storage Aston, [GEOGRAPHIC_DATA]" at bounding box center [501, 296] width 241 height 35
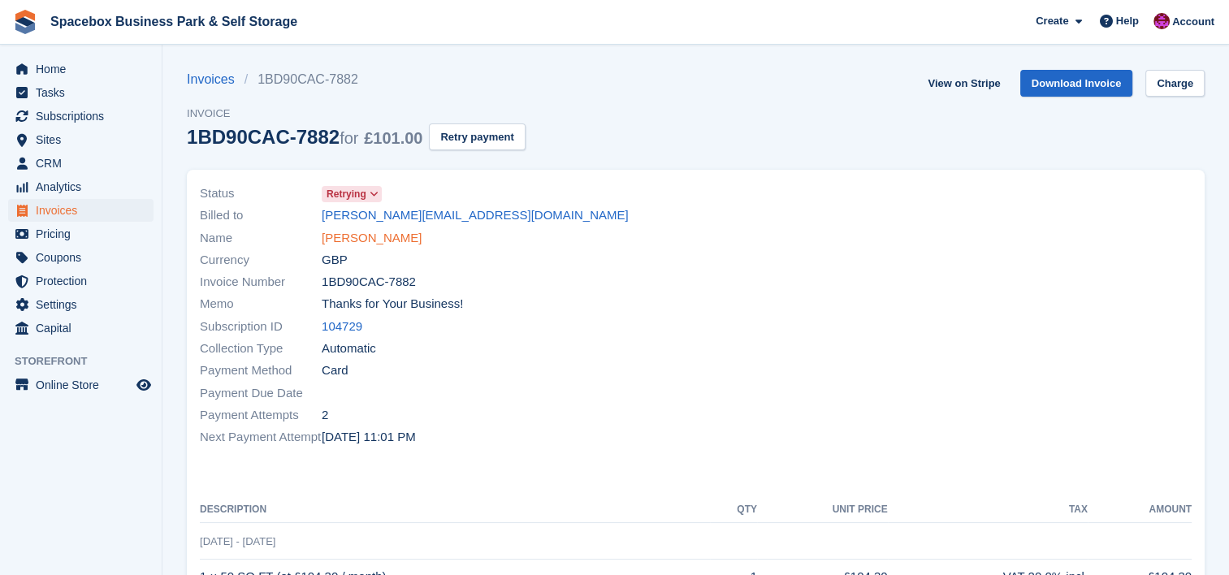
click at [384, 236] on link "[PERSON_NAME]" at bounding box center [372, 238] width 100 height 19
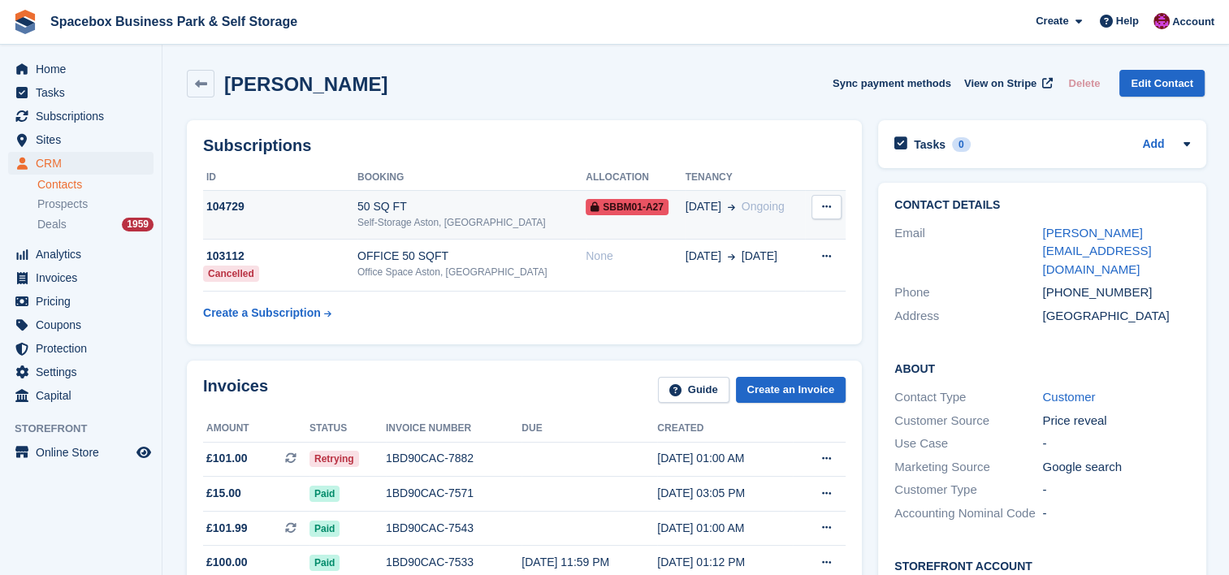
click at [431, 220] on div "Self-Storage Aston, [GEOGRAPHIC_DATA]" at bounding box center [471, 222] width 228 height 15
click at [299, 344] on div "Subscriptions ID Booking Allocation Tenancy 104729 50 SQ FT Self-Storage Aston,…" at bounding box center [524, 232] width 675 height 224
click at [416, 197] on td "50 SQ FT Self-Storage Aston, Birmingham" at bounding box center [471, 215] width 228 height 50
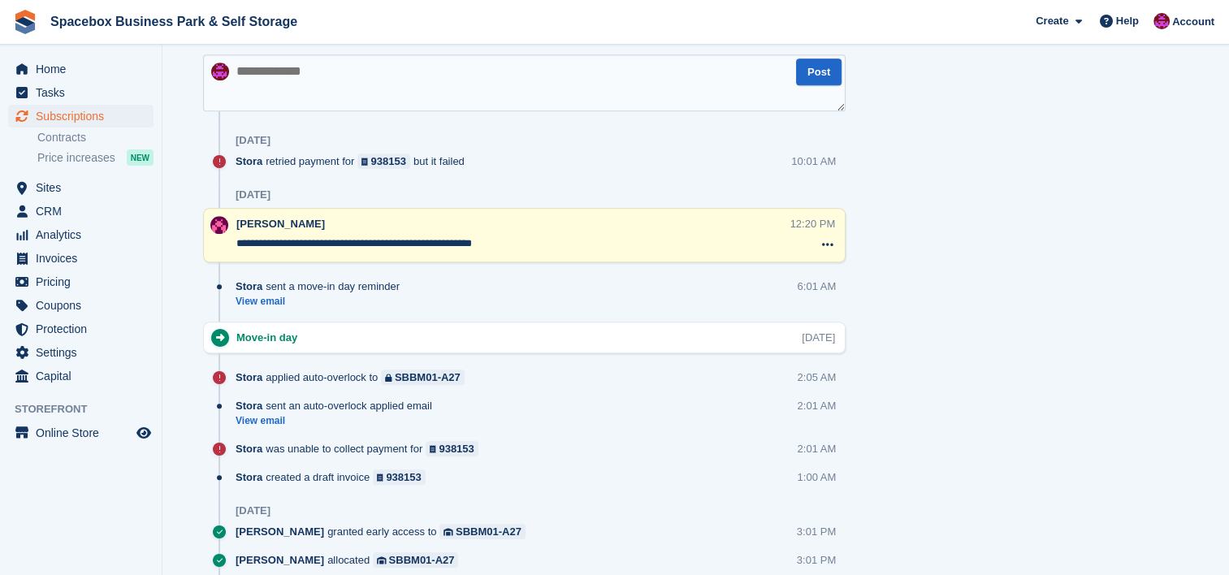
scroll to position [931, 0]
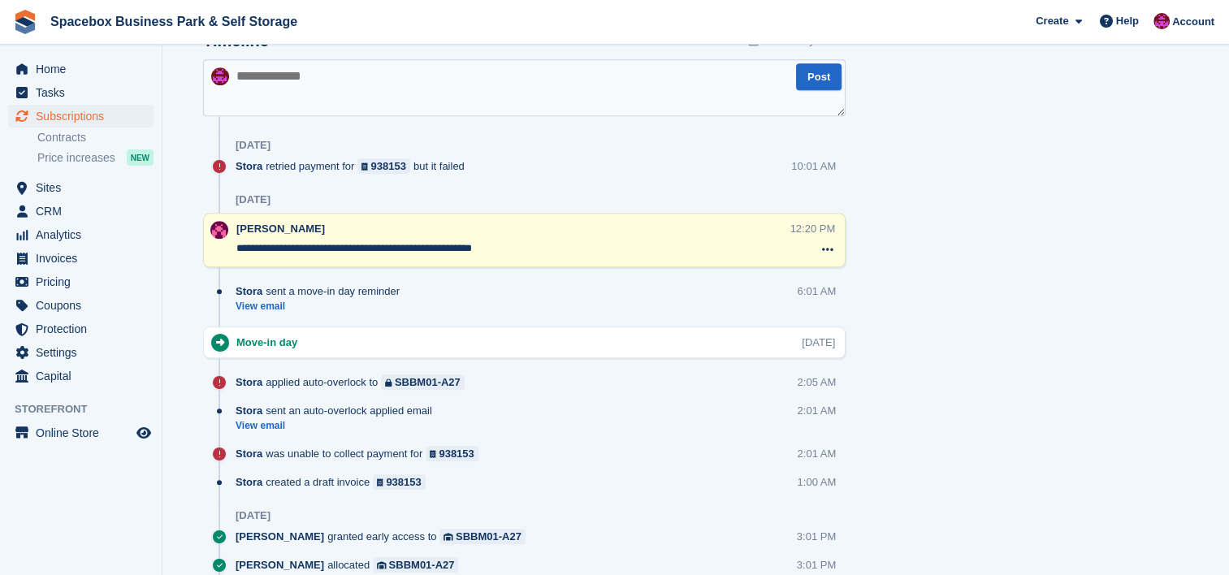
drag, startPoint x: 530, startPoint y: 252, endPoint x: 0, endPoint y: 387, distance: 547.4
click at [431, 84] on textarea at bounding box center [524, 87] width 643 height 57
paste textarea "**********"
drag, startPoint x: 460, startPoint y: 76, endPoint x: 402, endPoint y: 75, distance: 57.7
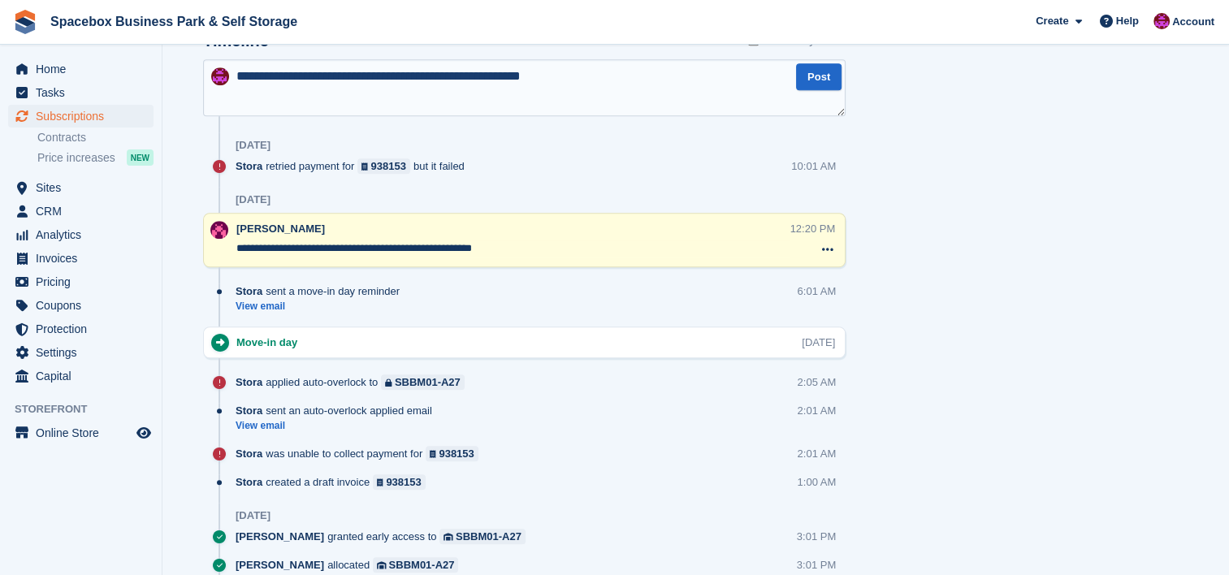
click at [402, 75] on textarea "**********" at bounding box center [524, 87] width 643 height 57
click at [810, 91] on textarea "**********" at bounding box center [524, 87] width 643 height 57
type textarea "**********"
click at [815, 81] on button "Post" at bounding box center [818, 76] width 45 height 27
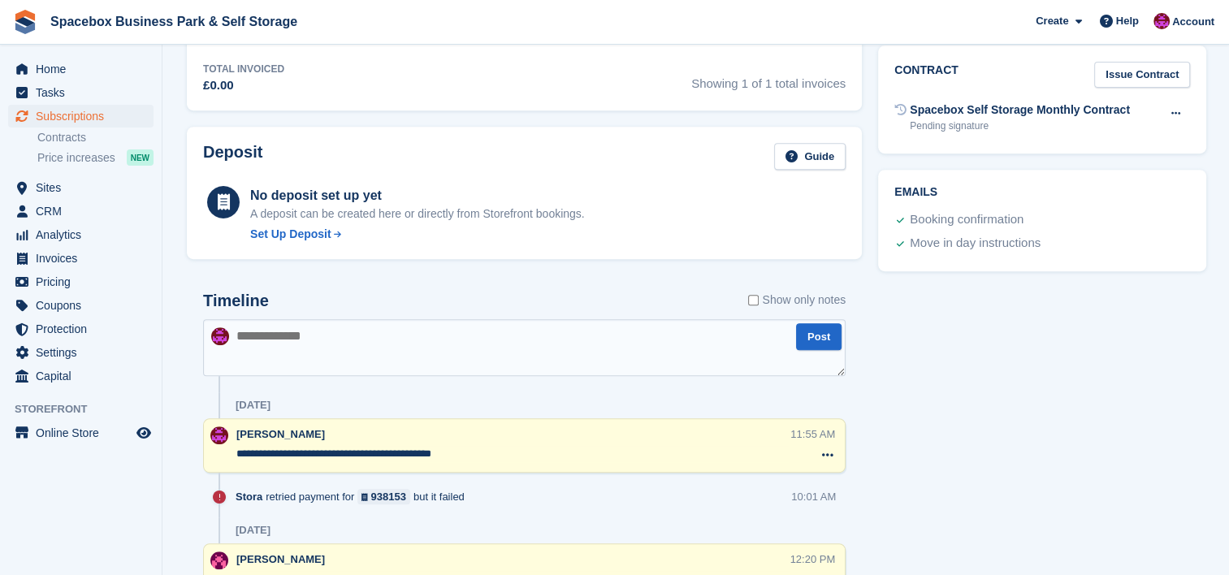
scroll to position [0, 0]
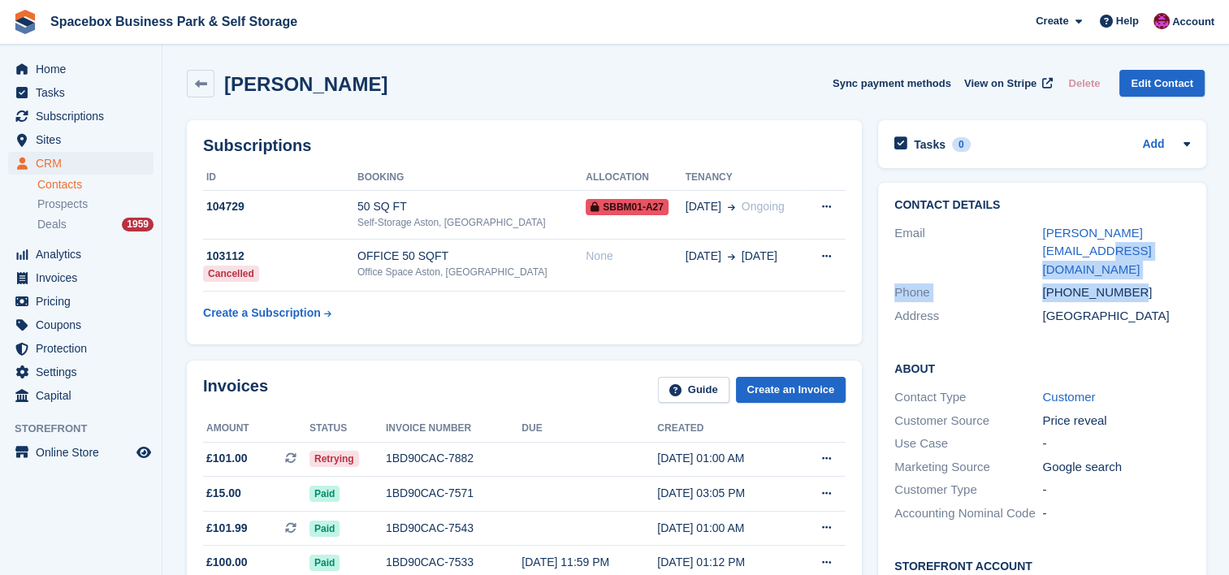
drag, startPoint x: 1189, startPoint y: 230, endPoint x: 1131, endPoint y: 244, distance: 60.1
click at [1132, 244] on div "Contact Details Email [PERSON_NAME][EMAIL_ADDRESS][DOMAIN_NAME] Phone [PHONE_NU…" at bounding box center [1042, 263] width 328 height 161
drag, startPoint x: 1155, startPoint y: 233, endPoint x: 1024, endPoint y: 245, distance: 132.2
click at [1024, 281] on div "Phone +447495904699" at bounding box center [1042, 293] width 296 height 24
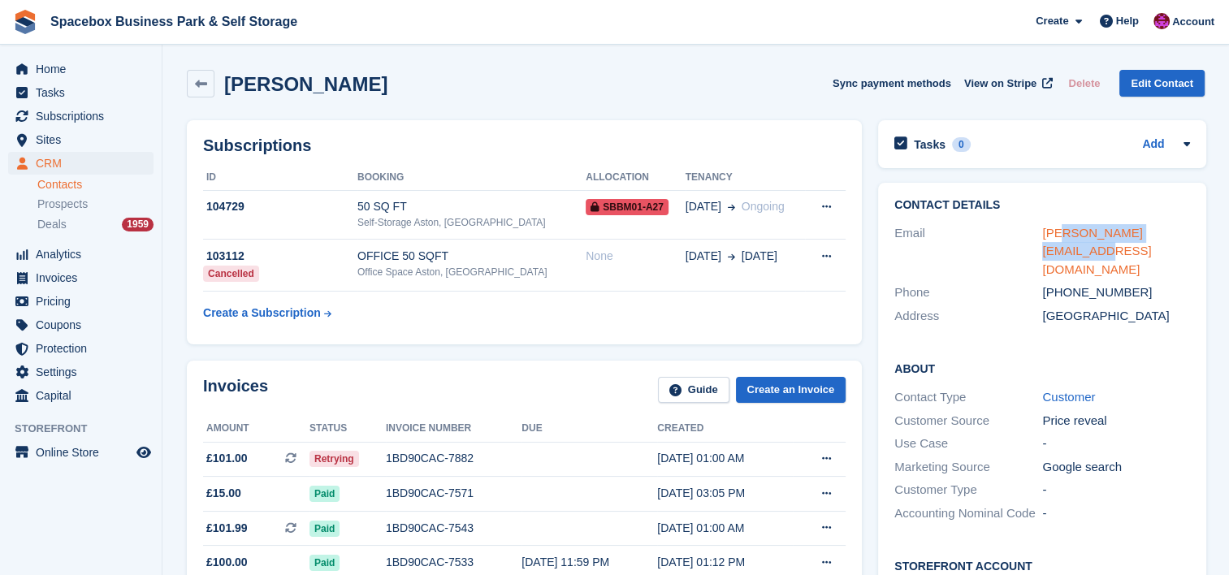
drag, startPoint x: 1179, startPoint y: 228, endPoint x: 1051, endPoint y: 224, distance: 127.6
click at [1051, 224] on div "leopold@agapestay.co.uk" at bounding box center [1116, 251] width 148 height 55
drag, startPoint x: 1051, startPoint y: 224, endPoint x: 1039, endPoint y: 211, distance: 17.8
click at [1039, 211] on h2 "Contact Details" at bounding box center [1042, 205] width 296 height 13
drag, startPoint x: 1189, startPoint y: 231, endPoint x: 1043, endPoint y: 231, distance: 146.2
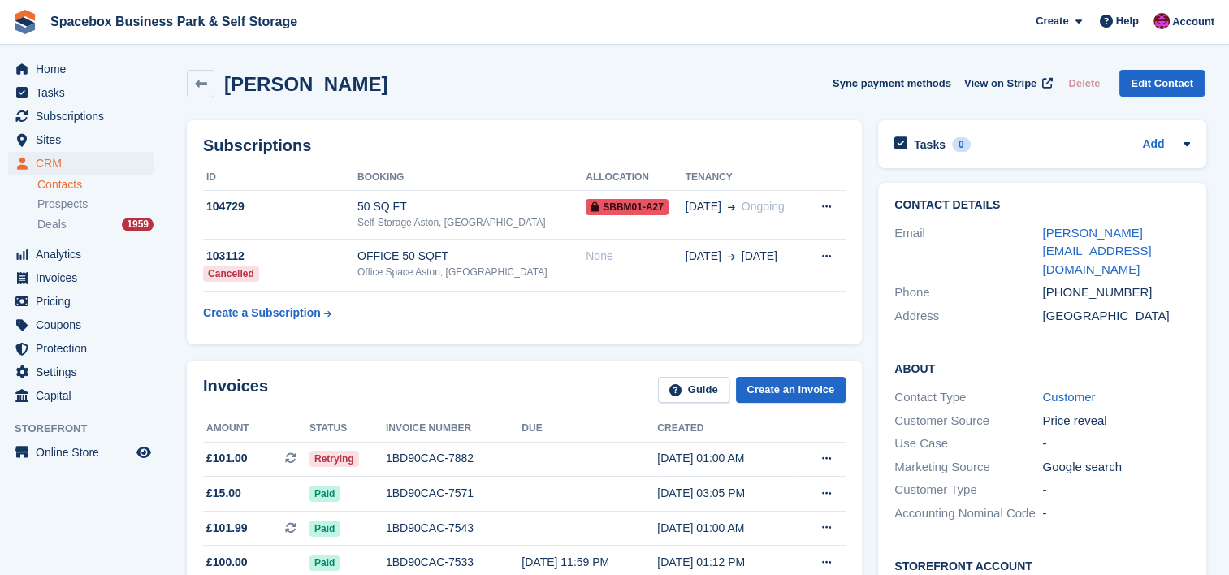
drag, startPoint x: 1043, startPoint y: 231, endPoint x: 1209, endPoint y: 206, distance: 167.5
click at [1209, 206] on div "Contact Details Email leopold@agapestay.co.uk Phone +447495904699 Address Unite…" at bounding box center [1042, 438] width 344 height 526
drag, startPoint x: 1184, startPoint y: 231, endPoint x: 1025, endPoint y: 217, distance: 159.0
click at [1025, 217] on div "Contact Details Email leopold@agapestay.co.uk Phone +447495904699 Address Unite…" at bounding box center [1042, 263] width 328 height 161
copy div "leopold@agapestay.co.uk"
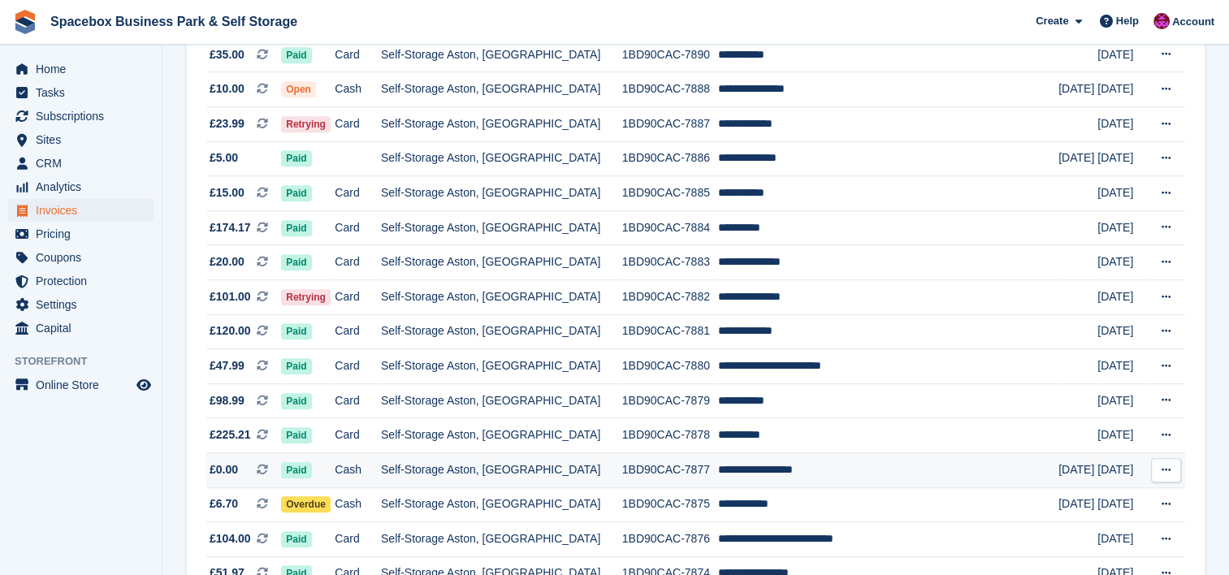
scroll to position [823, 0]
click at [527, 500] on td "Self-Storage Aston, [GEOGRAPHIC_DATA]" at bounding box center [501, 504] width 241 height 35
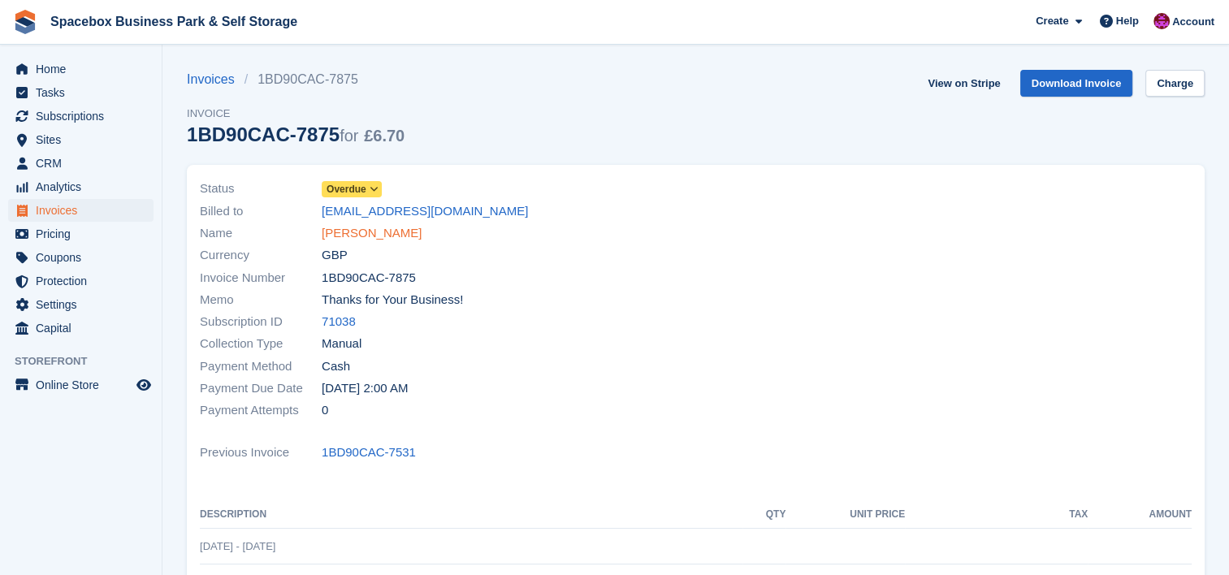
click at [395, 239] on link "[PERSON_NAME]" at bounding box center [372, 233] width 100 height 19
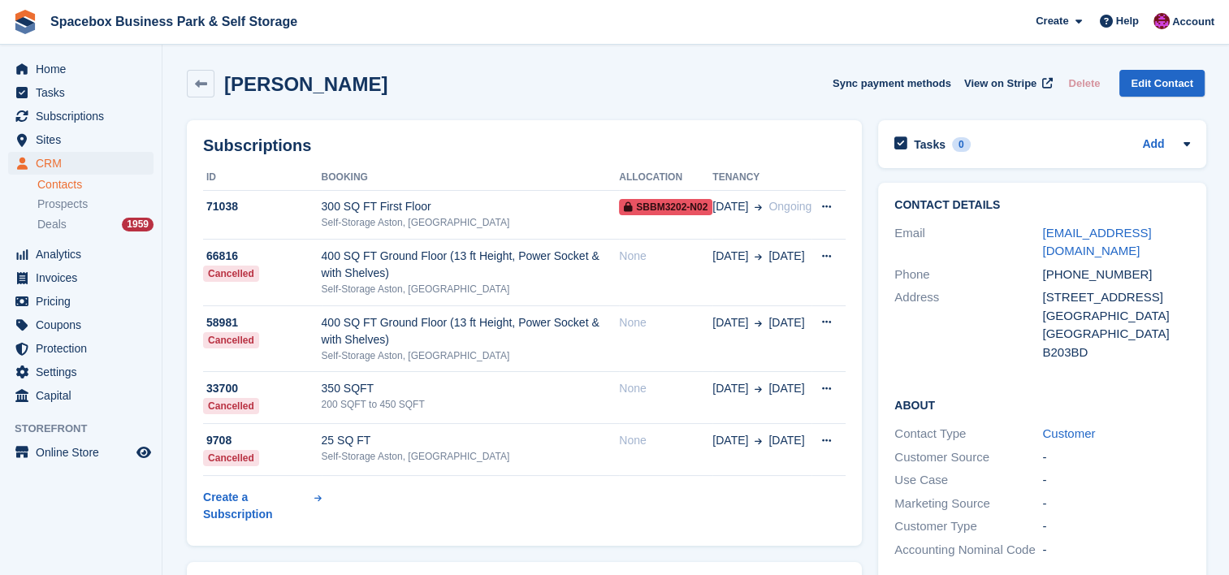
click at [395, 239] on td "300 SQ FT First Floor Self-Storage Aston, [GEOGRAPHIC_DATA]" at bounding box center [471, 215] width 298 height 50
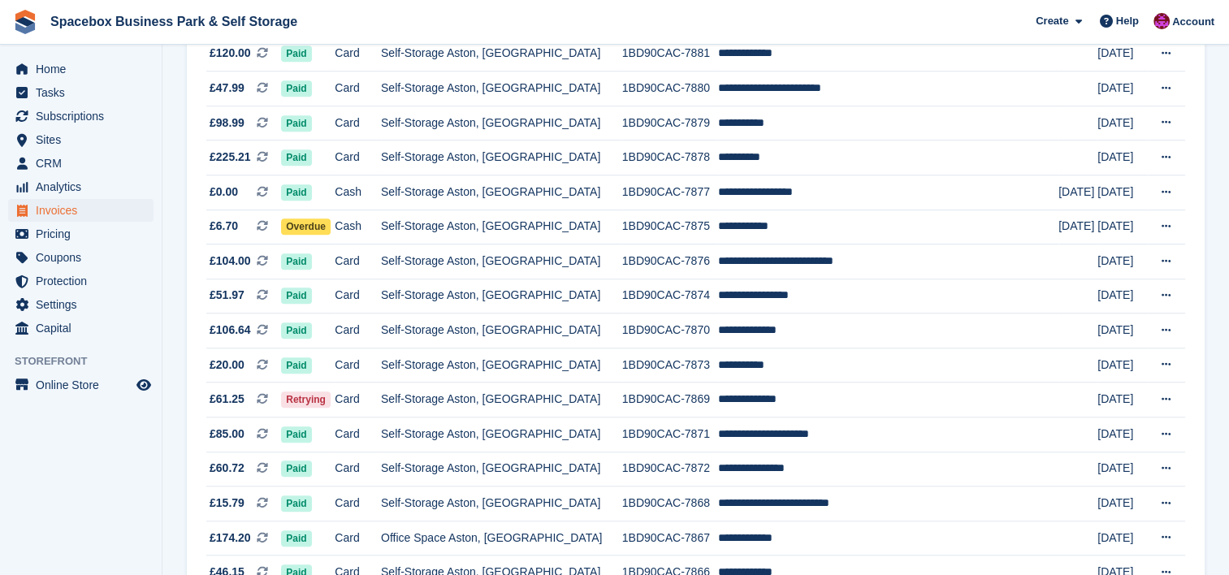
scroll to position [1105, 0]
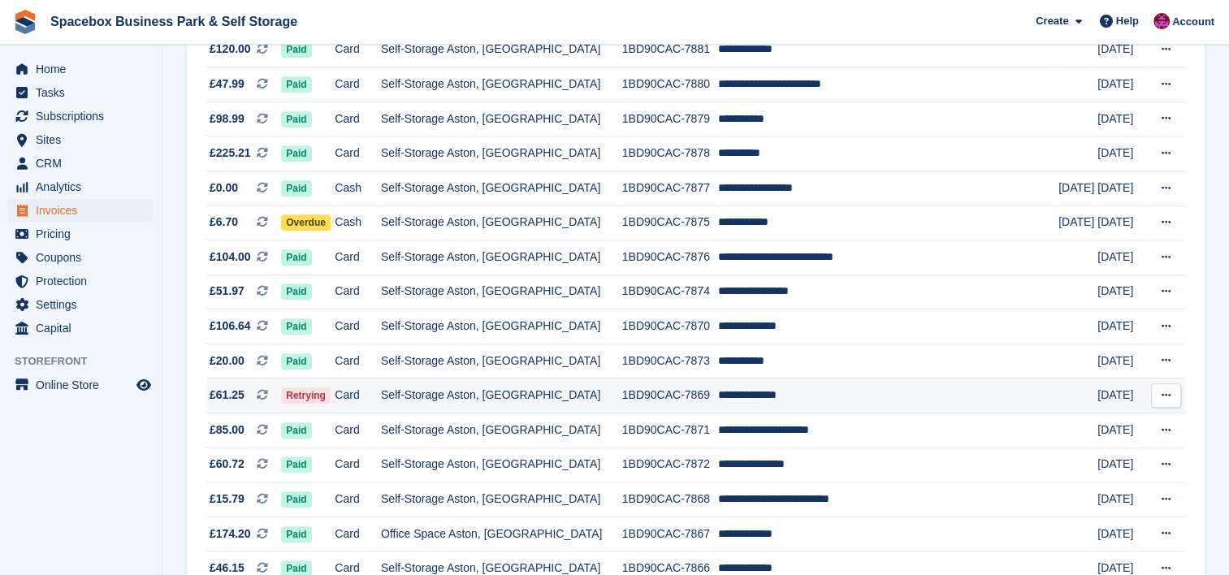
click at [418, 403] on td "Self-Storage Aston, [GEOGRAPHIC_DATA]" at bounding box center [501, 396] width 241 height 35
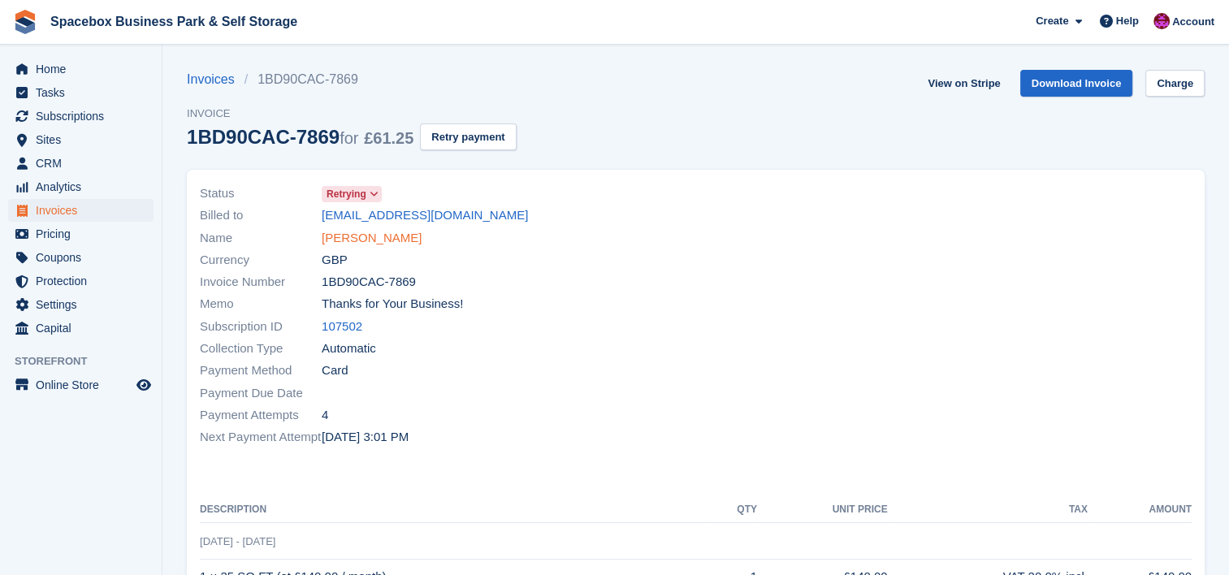
click at [374, 238] on link "[PERSON_NAME]" at bounding box center [372, 238] width 100 height 19
